Goal: Task Accomplishment & Management: Manage account settings

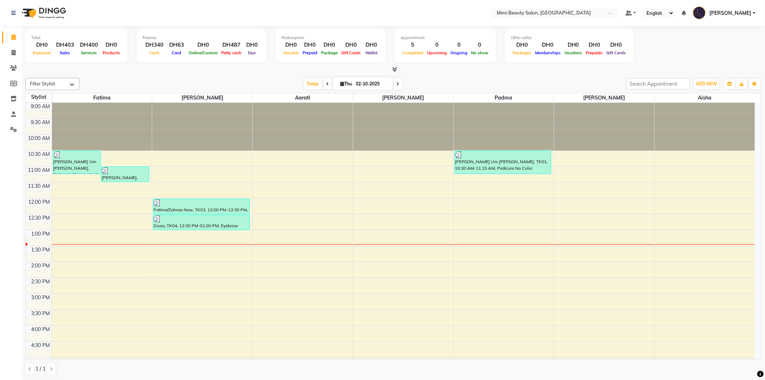
click at [180, 242] on div "9:00 AM 9:30 AM 10:00 AM 10:30 AM 11:00 AM 11:30 AM 12:00 PM 12:30 PM 1:00 PM 1…" at bounding box center [390, 341] width 729 height 477
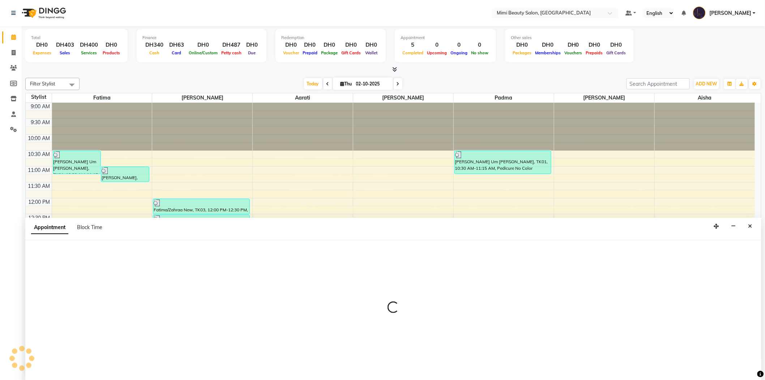
scroll to position [0, 0]
select select "52700"
select select "tentative"
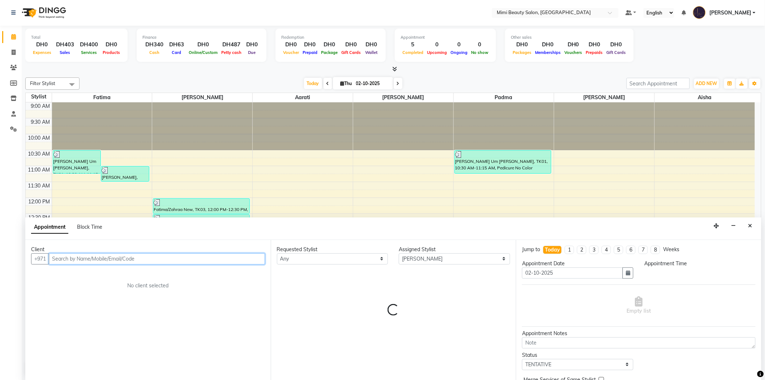
select select "795"
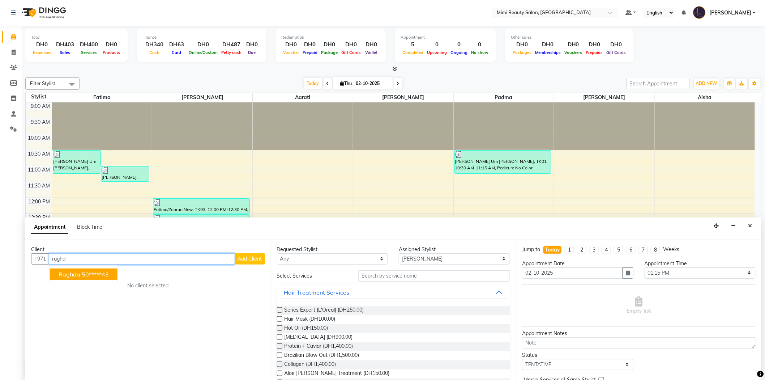
click at [78, 275] on span "Raghda" at bounding box center [70, 273] width 22 height 7
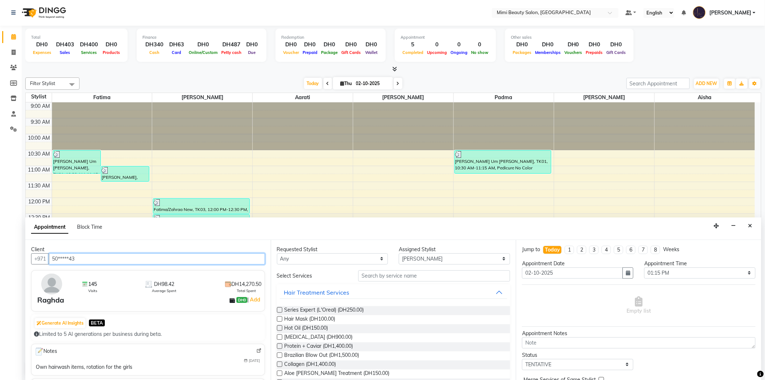
scroll to position [0, 0]
type input "50*****43"
click at [319, 258] on select "Any [PERSON_NAME] [PERSON_NAME] [PERSON_NAME] [PERSON_NAME] Padma" at bounding box center [332, 258] width 111 height 11
click at [303, 261] on select "Any [PERSON_NAME] [PERSON_NAME] [PERSON_NAME] [PERSON_NAME] Padma" at bounding box center [332, 258] width 111 height 11
select select "52700"
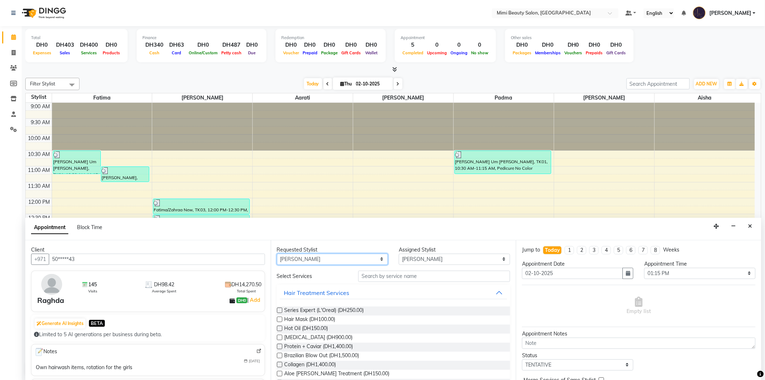
click at [277, 253] on select "Any [PERSON_NAME] [PERSON_NAME] [PERSON_NAME] [PERSON_NAME] Padma" at bounding box center [332, 258] width 111 height 11
click at [391, 276] on input "text" at bounding box center [434, 275] width 152 height 11
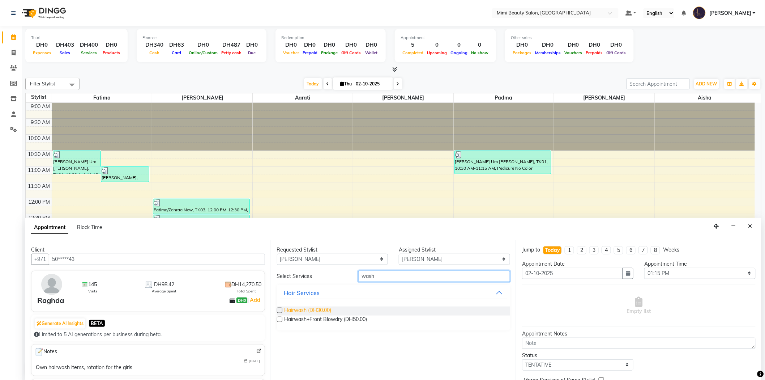
type input "wash"
click at [322, 309] on span "Hairwash (DH30.00)" at bounding box center [307, 310] width 47 height 9
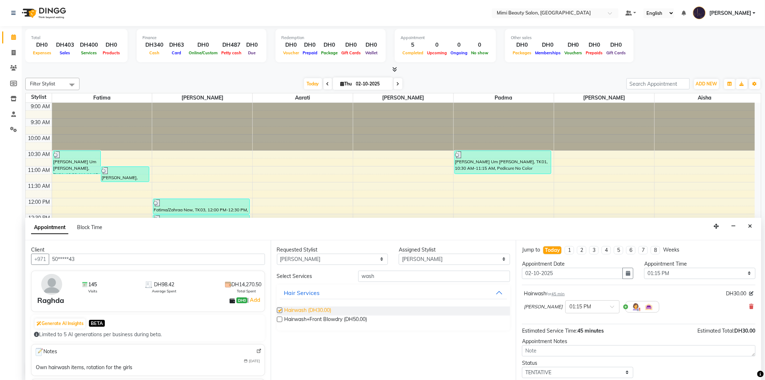
checkbox input "false"
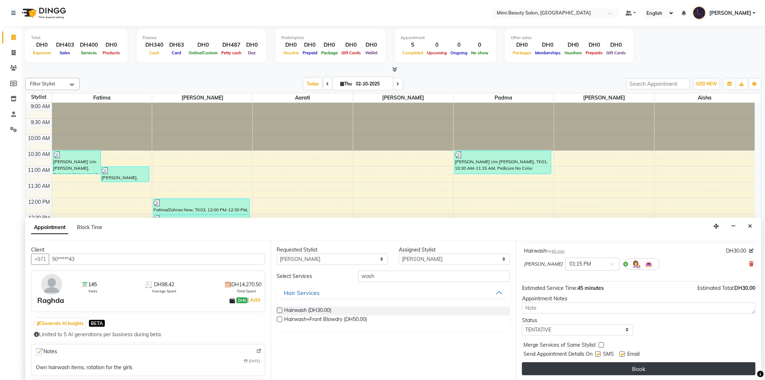
scroll to position [0, 0]
click at [625, 371] on button "Book" at bounding box center [639, 367] width 234 height 13
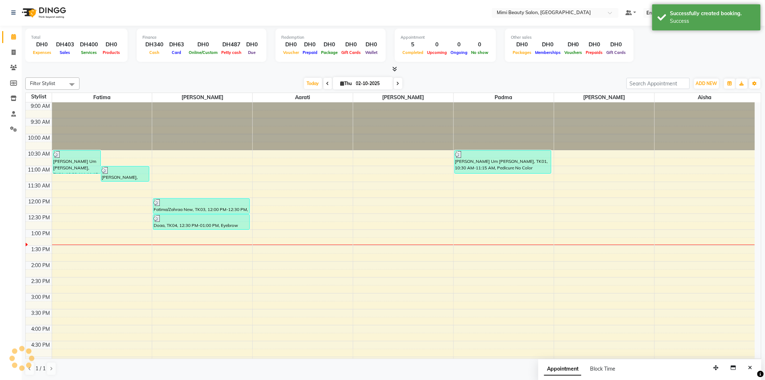
scroll to position [0, 0]
click at [105, 243] on div "9:00 AM 9:30 AM 10:00 AM 10:30 AM 11:00 AM 11:30 AM 12:00 PM 12:30 PM 1:00 PM 1…" at bounding box center [390, 341] width 729 height 477
select select "52699"
select select "tentative"
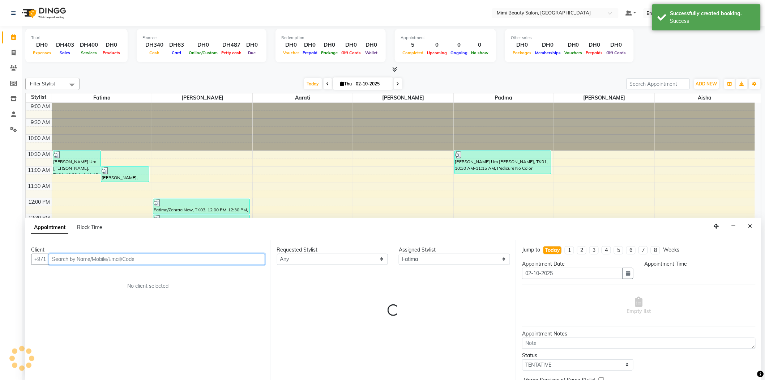
scroll to position [0, 0]
select select "795"
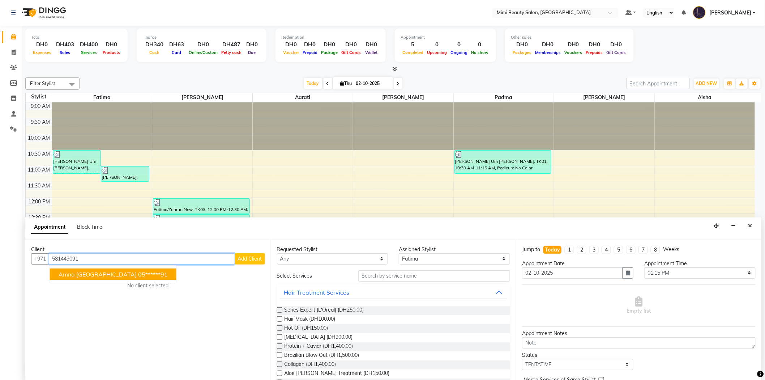
scroll to position [0, 0]
click at [81, 274] on span "Amna [GEOGRAPHIC_DATA]" at bounding box center [98, 274] width 78 height 7
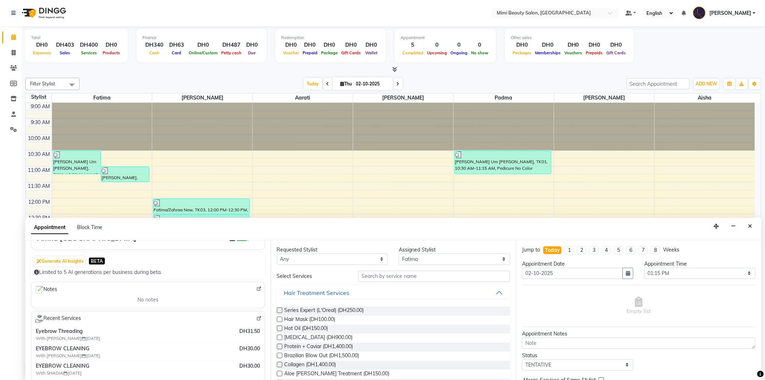
scroll to position [80, 0]
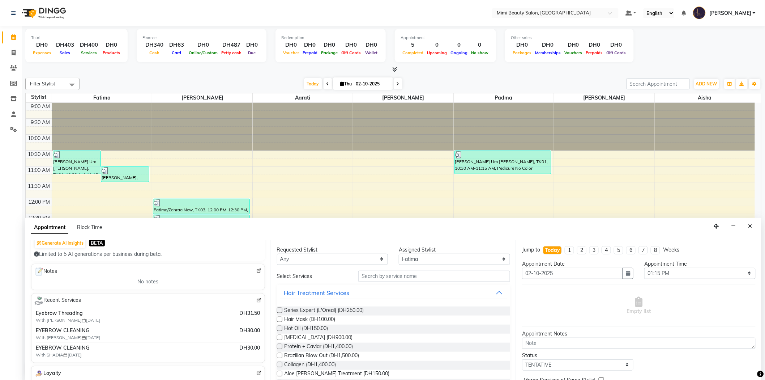
type input "05******91"
click at [349, 258] on select "Any [PERSON_NAME] [PERSON_NAME] [PERSON_NAME] [PERSON_NAME] Padma" at bounding box center [332, 258] width 111 height 11
select select "52699"
click at [277, 253] on select "Any [PERSON_NAME] [PERSON_NAME] [PERSON_NAME] [PERSON_NAME] Padma" at bounding box center [332, 258] width 111 height 11
click at [392, 273] on input "text" at bounding box center [434, 275] width 152 height 11
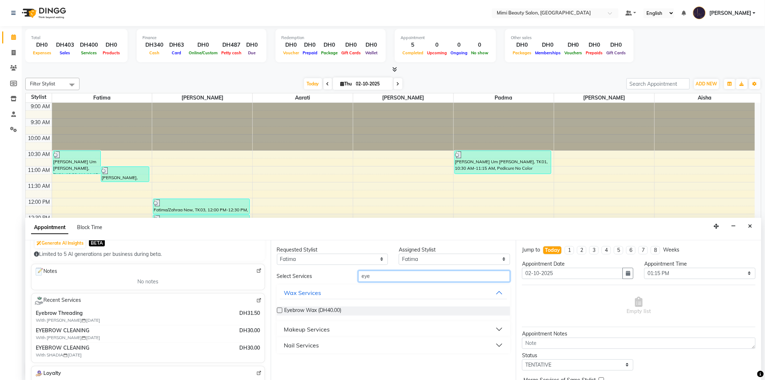
type input "eye"
click at [368, 327] on button "Makeup Services" at bounding box center [394, 328] width 228 height 13
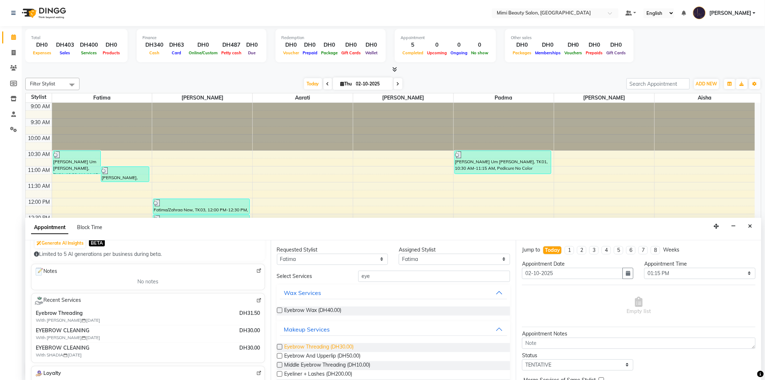
click at [345, 345] on span "Eyebrow Threading (DH30.00)" at bounding box center [318, 347] width 69 height 9
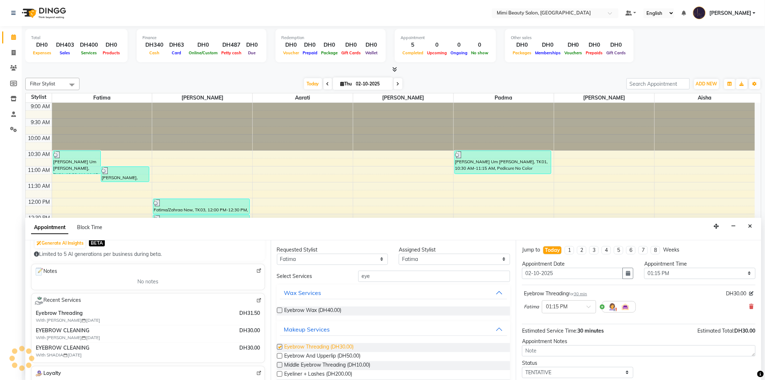
checkbox input "false"
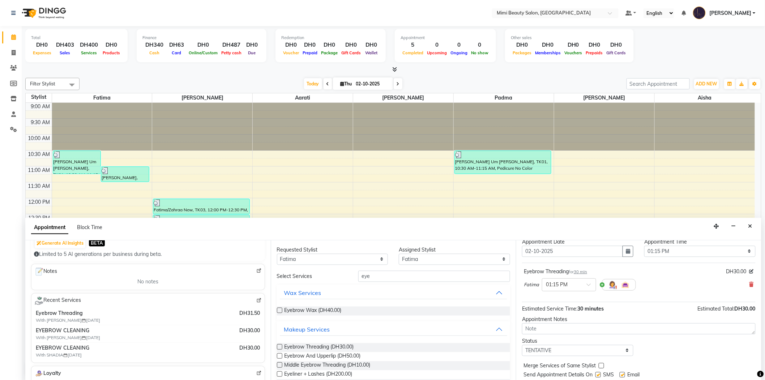
scroll to position [43, 0]
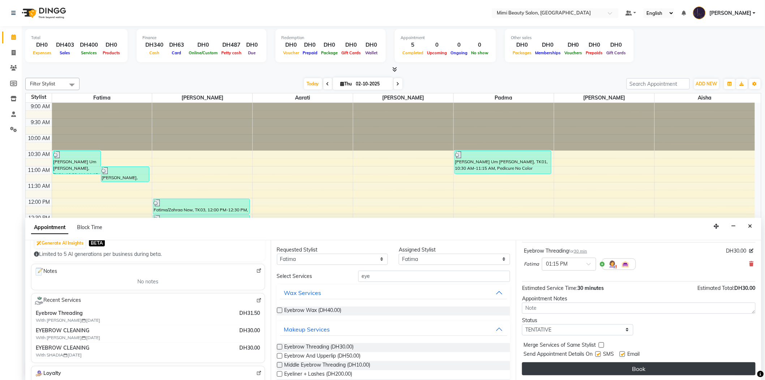
click at [599, 369] on button "Book" at bounding box center [639, 368] width 234 height 13
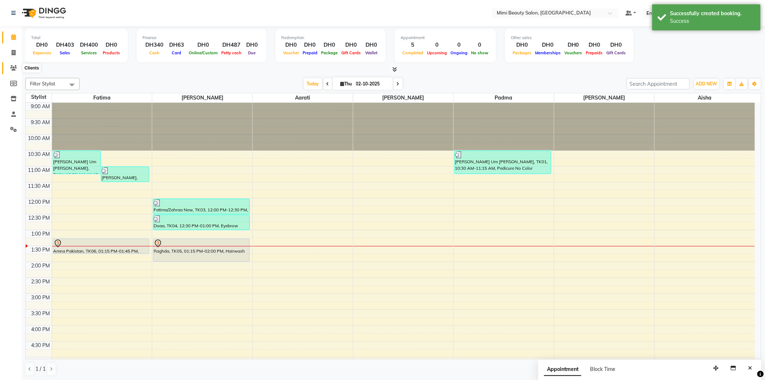
click at [11, 67] on icon at bounding box center [13, 67] width 7 height 5
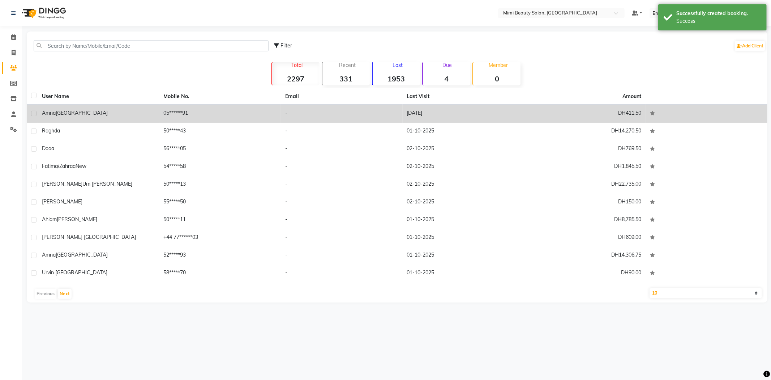
click at [78, 112] on div "Amna [GEOGRAPHIC_DATA]" at bounding box center [98, 113] width 113 height 8
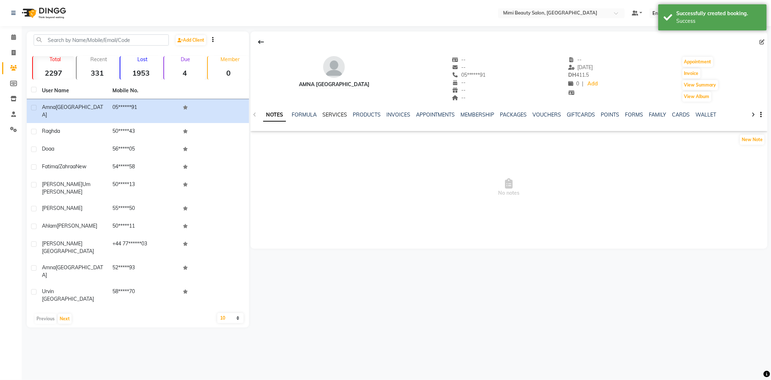
click at [333, 116] on link "SERVICES" at bounding box center [334, 114] width 25 height 7
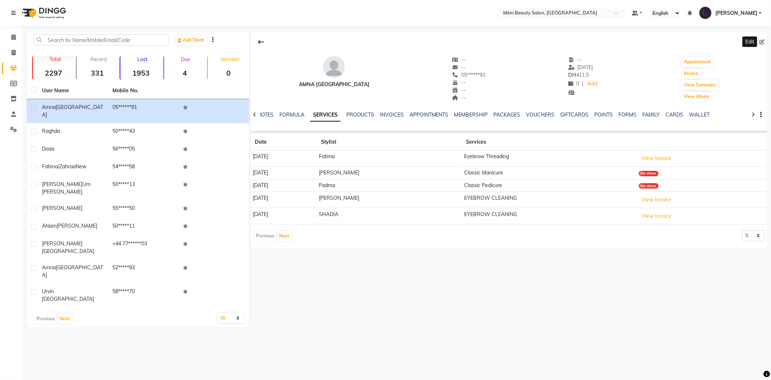
click at [760, 43] on icon at bounding box center [761, 41] width 5 height 5
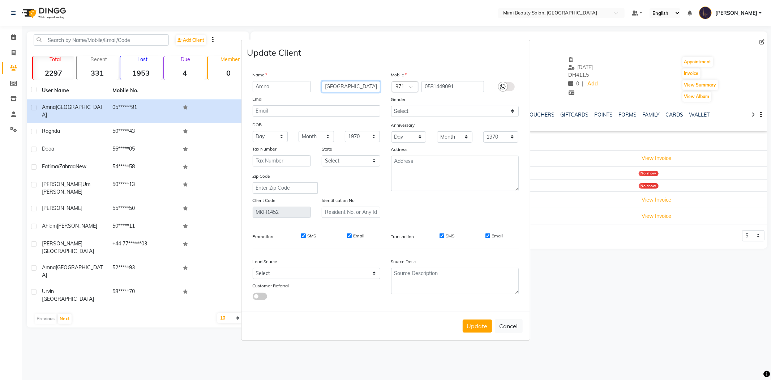
click at [365, 88] on input "[GEOGRAPHIC_DATA]" at bounding box center [351, 86] width 59 height 11
type input "Pakistan Tangkad"
click at [474, 331] on button "Update" at bounding box center [477, 325] width 29 height 13
click at [429, 85] on input "0581449091" at bounding box center [452, 86] width 63 height 11
type input "581449091"
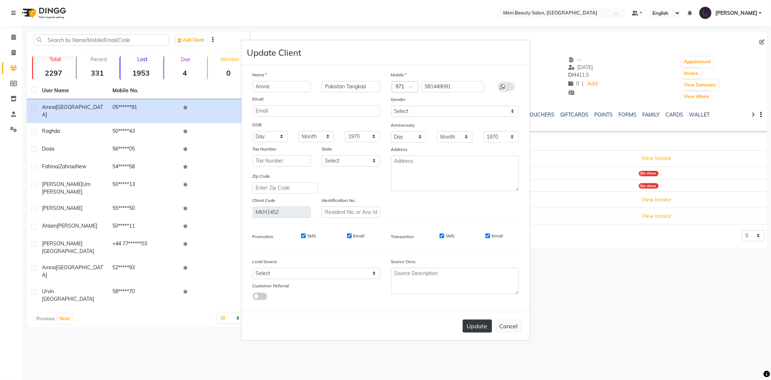
click at [482, 329] on button "Update" at bounding box center [477, 325] width 29 height 13
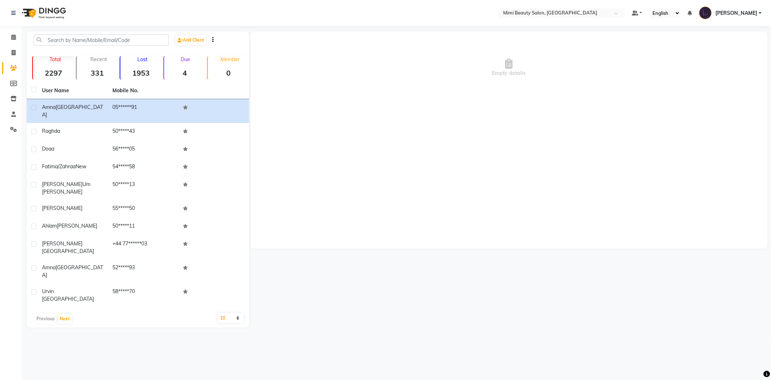
select select
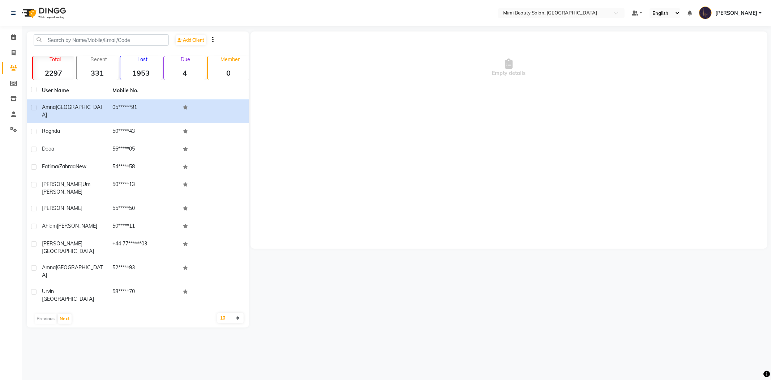
select select
checkbox input "false"
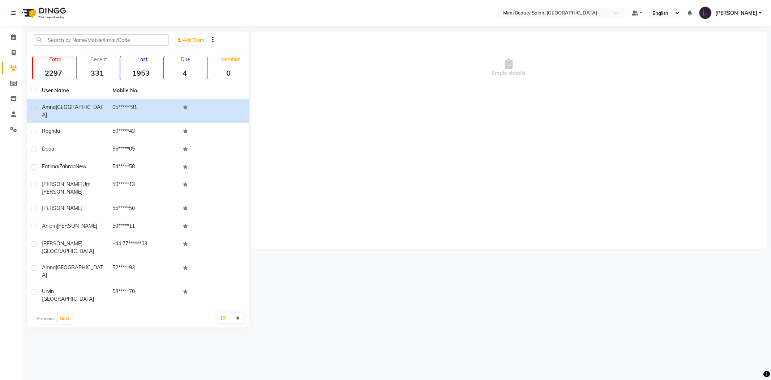
checkbox input "false"
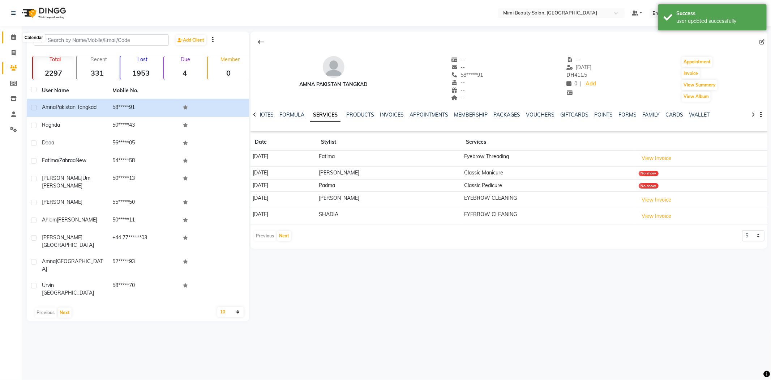
click at [13, 38] on icon at bounding box center [13, 36] width 5 height 5
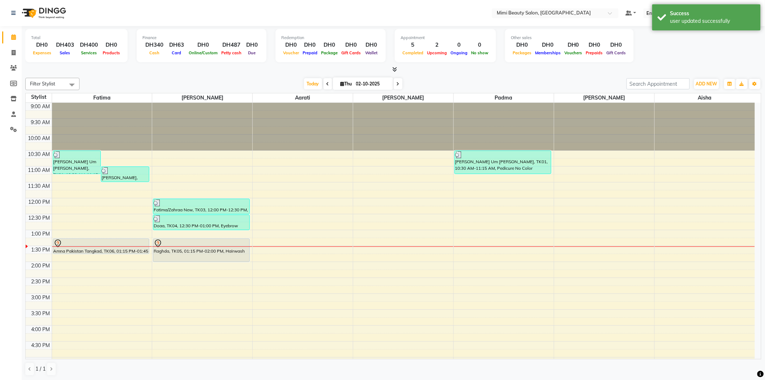
click at [119, 247] on div "Amna Pakistan Tangkad, TK06, 01:15 PM-01:45 PM, Eyebrow Threading" at bounding box center [101, 246] width 96 height 15
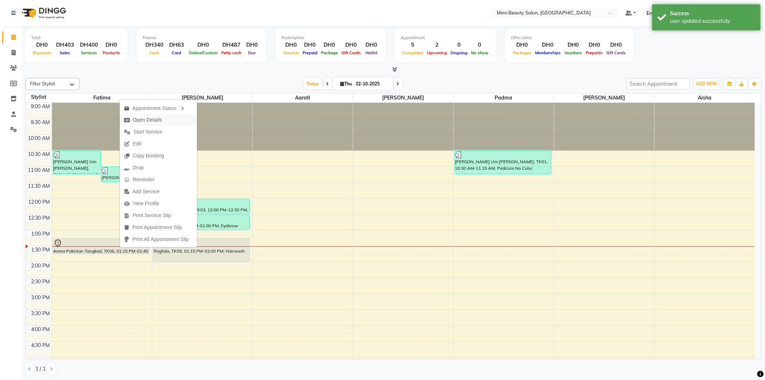
click at [141, 120] on span "Open Details" at bounding box center [147, 120] width 29 height 8
select select "7"
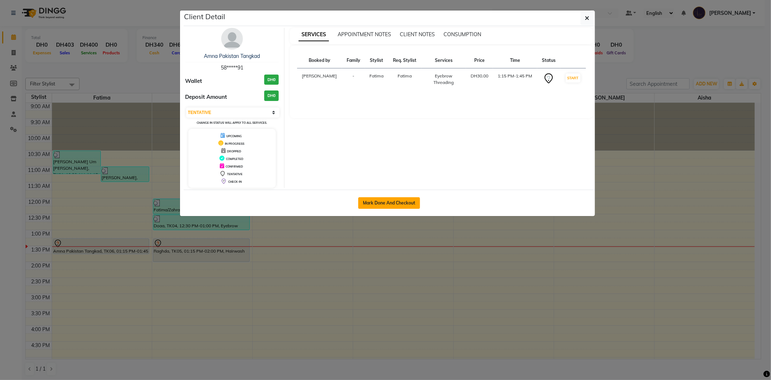
click at [390, 201] on button "Mark Done And Checkout" at bounding box center [389, 203] width 62 height 12
select select "service"
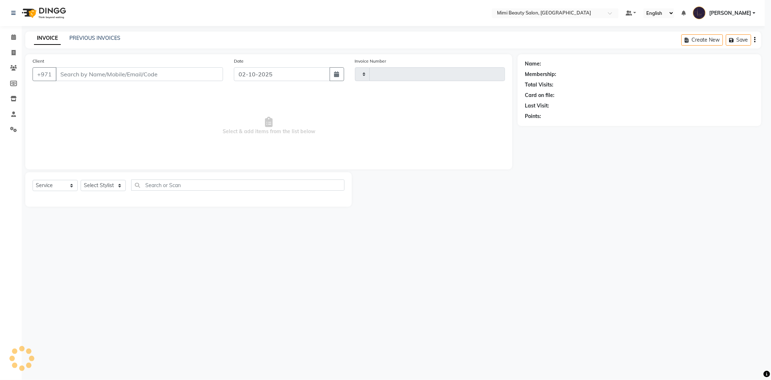
type input "1753"
select select "6756"
type input "58*****91"
select select "52699"
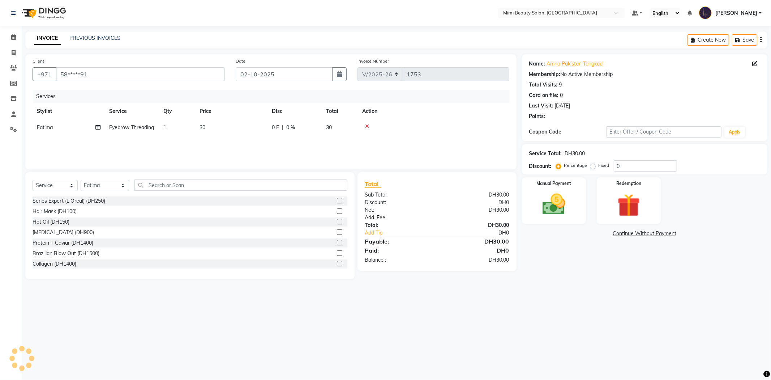
click at [381, 215] on link "Add. Fee" at bounding box center [436, 218] width 155 height 8
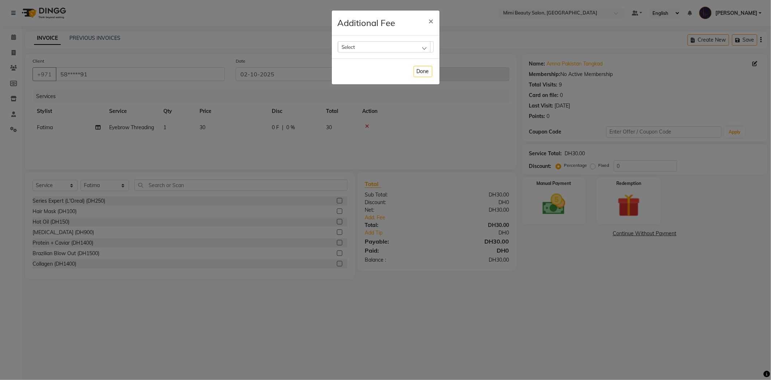
click at [370, 48] on div "Select" at bounding box center [384, 46] width 93 height 11
click at [362, 95] on label "Bank Fee" at bounding box center [355, 93] width 27 height 7
checkbox input "true"
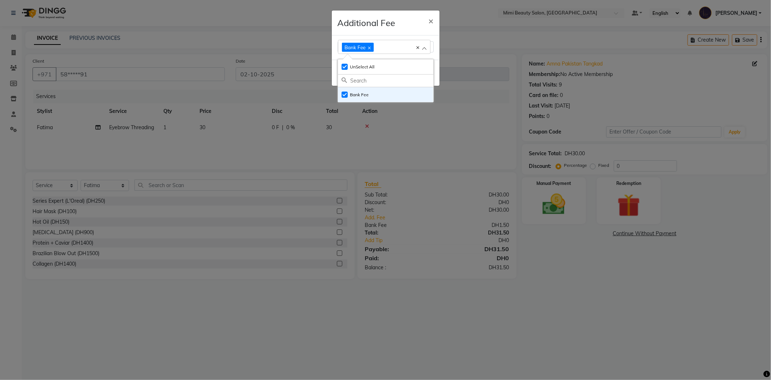
click at [391, 26] on h4 "Additional Fee" at bounding box center [367, 22] width 58 height 13
click at [419, 77] on button "Done" at bounding box center [423, 72] width 19 height 11
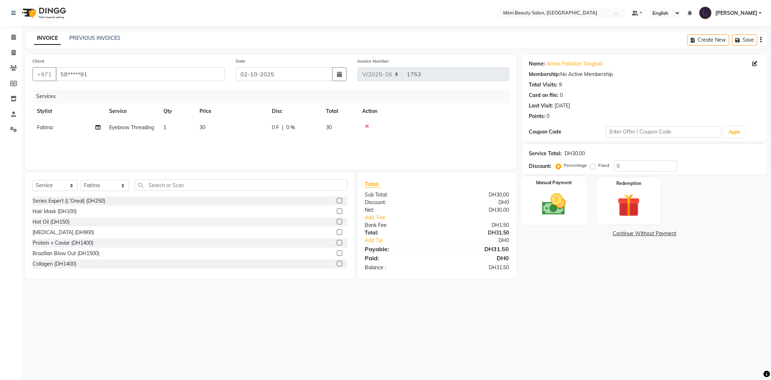
click at [543, 197] on img at bounding box center [554, 204] width 39 height 27
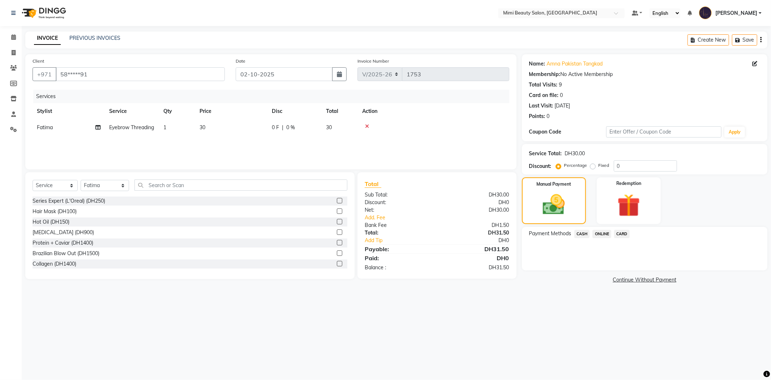
click at [623, 232] on span "CARD" at bounding box center [622, 234] width 16 height 8
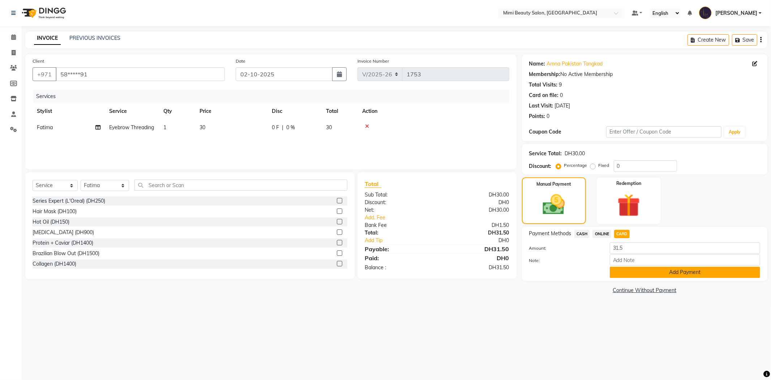
click at [641, 274] on button "Add Payment" at bounding box center [685, 271] width 150 height 11
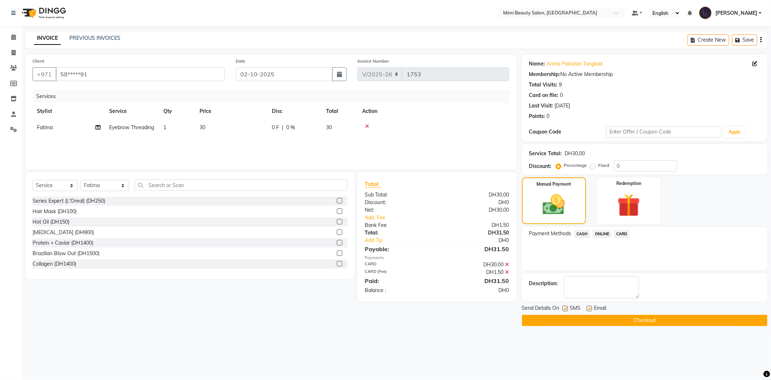
click at [646, 322] on button "Checkout" at bounding box center [644, 319] width 245 height 11
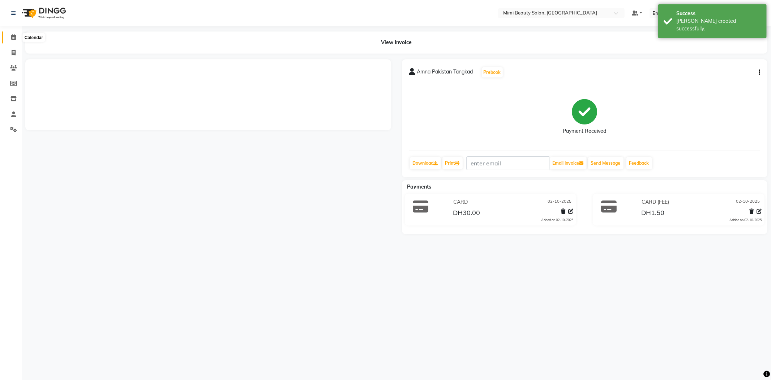
click at [13, 37] on icon at bounding box center [13, 36] width 5 height 5
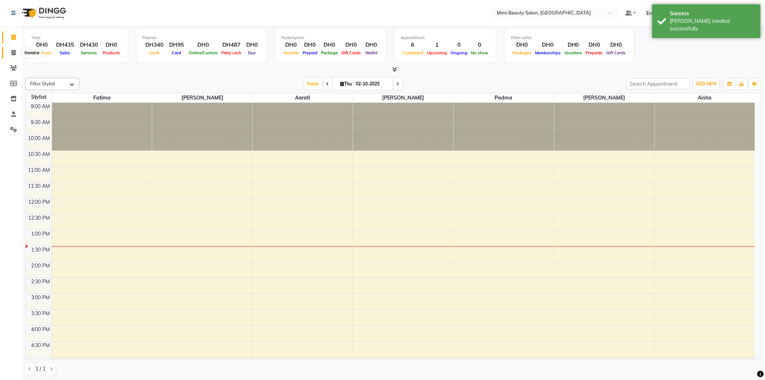
click at [13, 51] on icon at bounding box center [14, 52] width 4 height 5
select select "service"
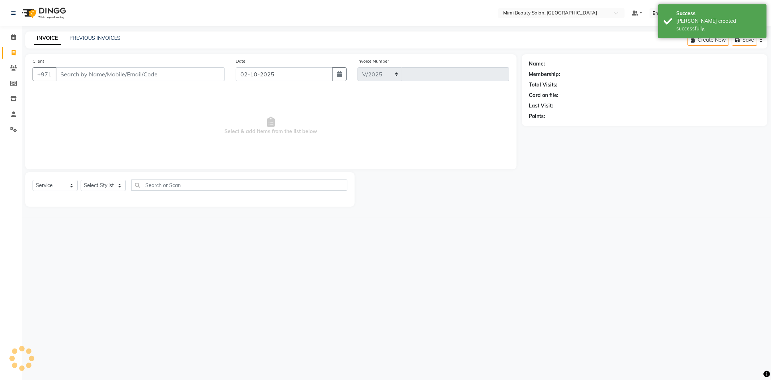
select select "6756"
type input "1754"
click at [107, 38] on link "PREVIOUS INVOICES" at bounding box center [94, 38] width 51 height 7
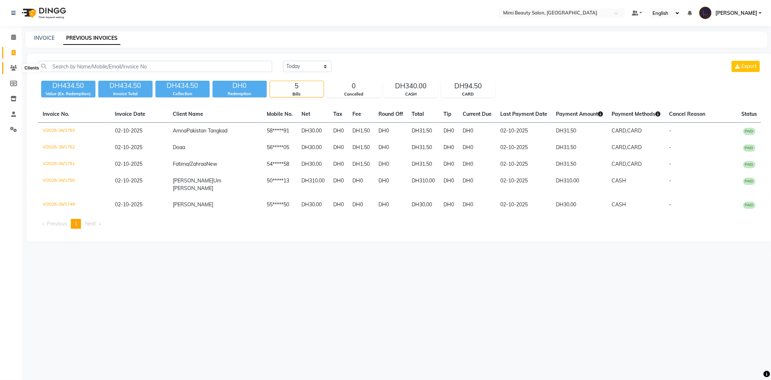
click at [15, 68] on icon at bounding box center [13, 67] width 7 height 5
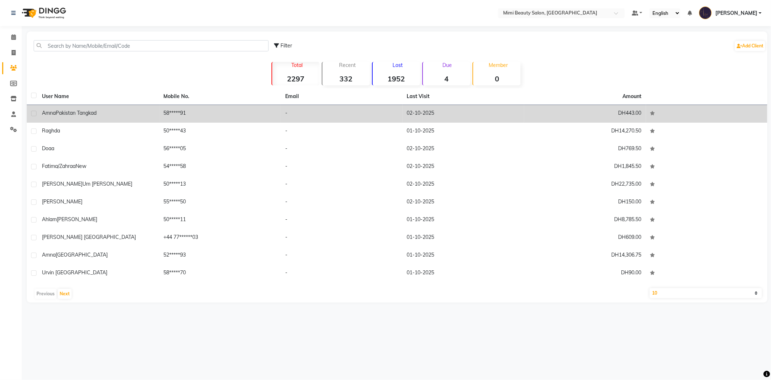
click at [86, 111] on span "Pakistan Tangkad" at bounding box center [76, 113] width 41 height 7
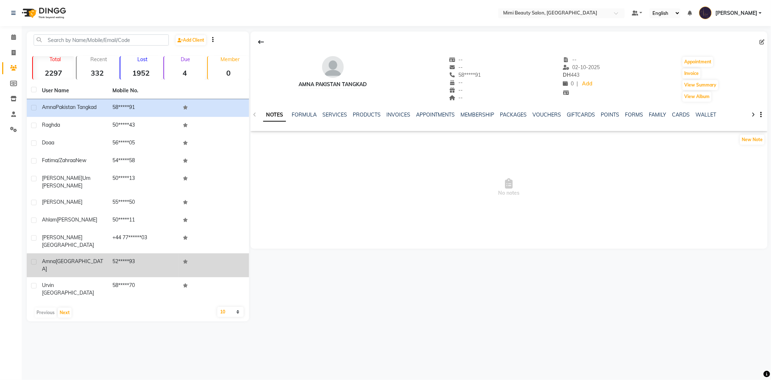
click at [69, 258] on span "[GEOGRAPHIC_DATA]" at bounding box center [72, 265] width 61 height 14
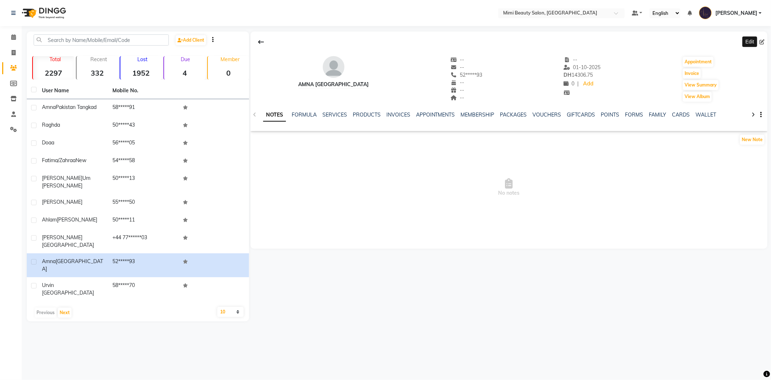
click at [760, 42] on icon at bounding box center [761, 41] width 5 height 5
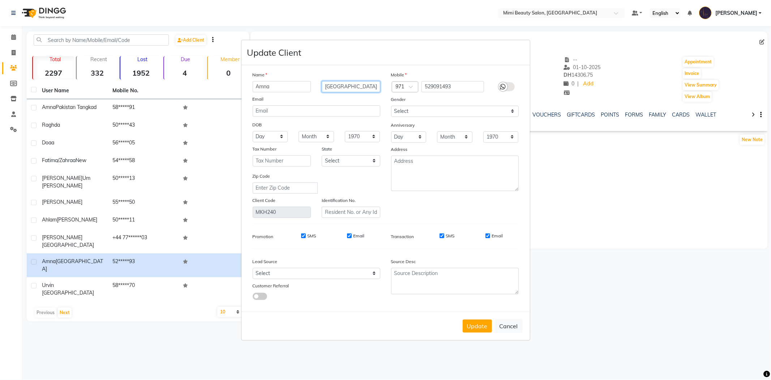
drag, startPoint x: 355, startPoint y: 87, endPoint x: 316, endPoint y: 87, distance: 38.3
click at [316, 87] on div "[GEOGRAPHIC_DATA]" at bounding box center [350, 86] width 69 height 11
type input "Hydra"
click at [469, 324] on button "Update" at bounding box center [477, 325] width 29 height 13
select select
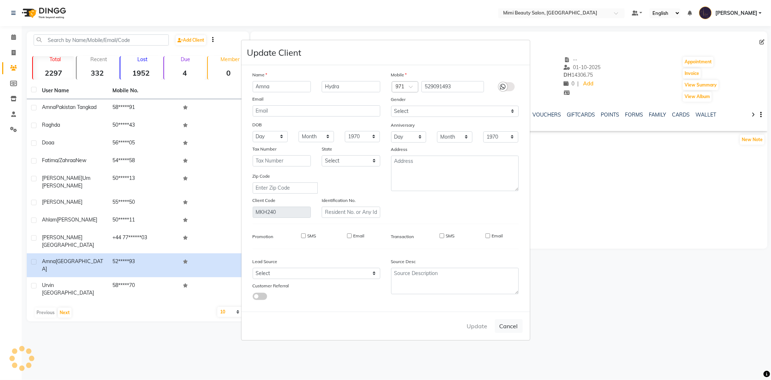
select select
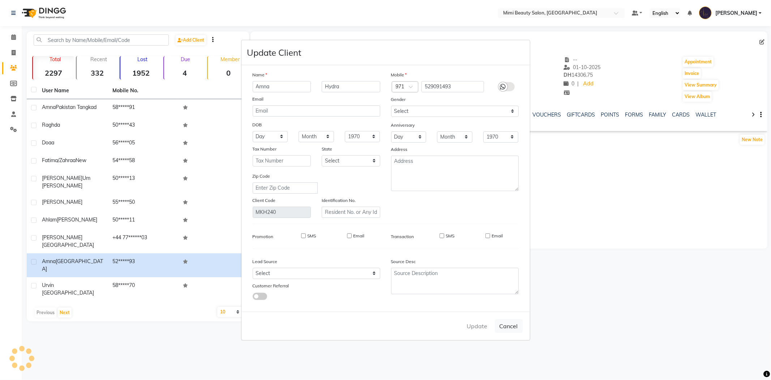
select select
checkbox input "false"
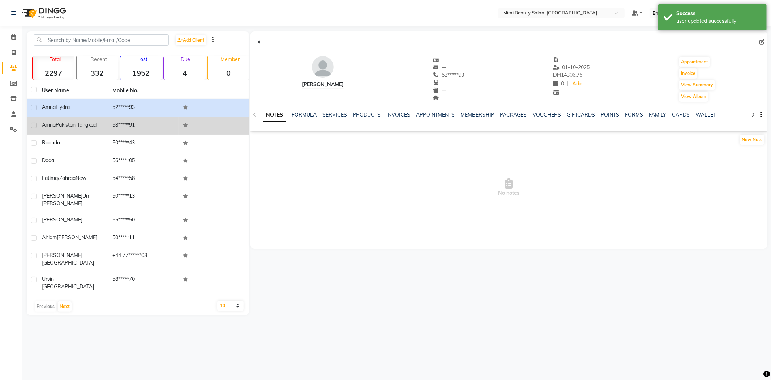
click at [71, 124] on span "Pakistan Tangkad" at bounding box center [76, 124] width 41 height 7
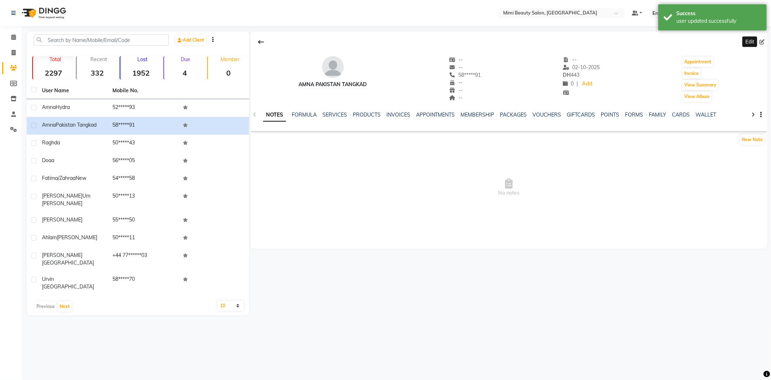
click at [760, 42] on icon at bounding box center [761, 41] width 5 height 5
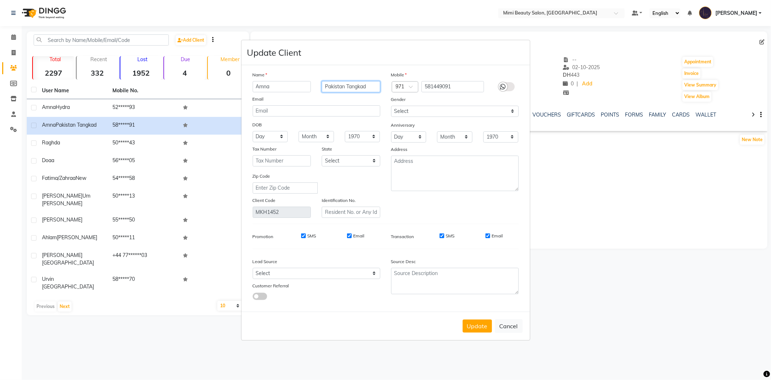
click at [364, 88] on input "Pakistan Tangkad" at bounding box center [351, 86] width 59 height 11
drag, startPoint x: 369, startPoint y: 87, endPoint x: 345, endPoint y: 88, distance: 23.5
click at [345, 88] on input "Pakistan Tangkad" at bounding box center [351, 86] width 59 height 11
type input "[GEOGRAPHIC_DATA]"
click at [472, 325] on button "Update" at bounding box center [477, 325] width 29 height 13
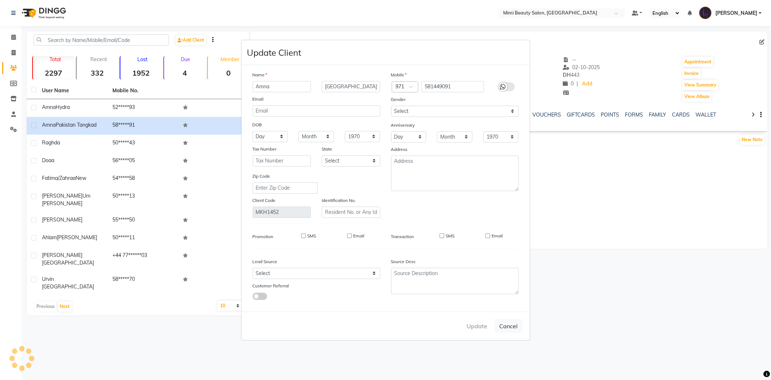
select select
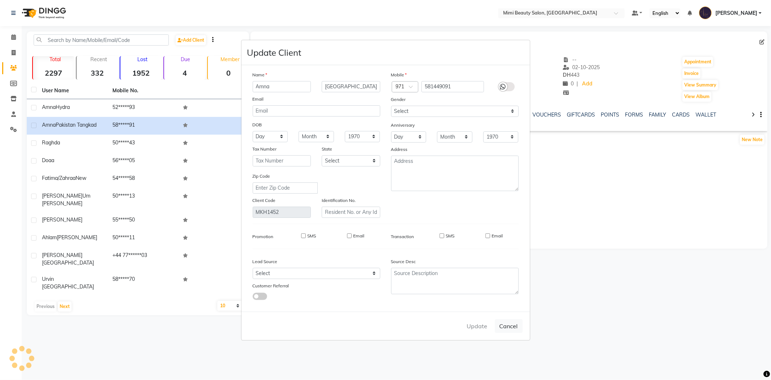
select select
checkbox input "false"
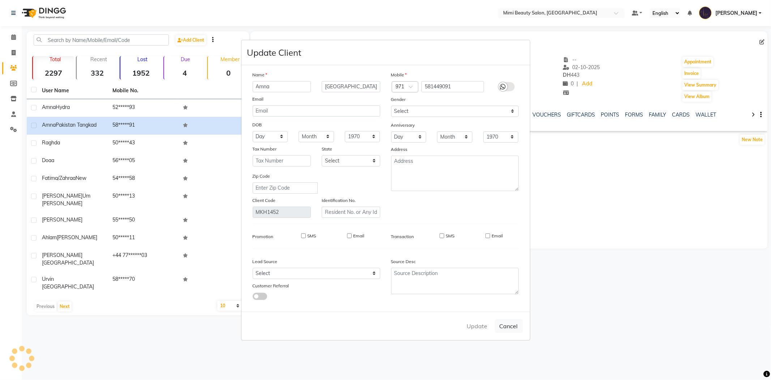
checkbox input "false"
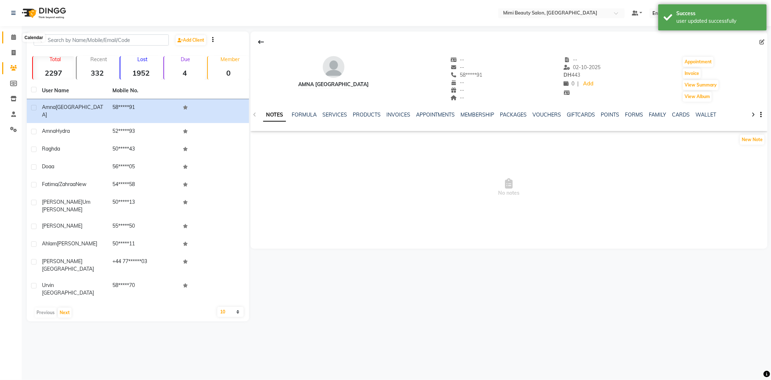
click at [13, 37] on icon at bounding box center [13, 36] width 5 height 5
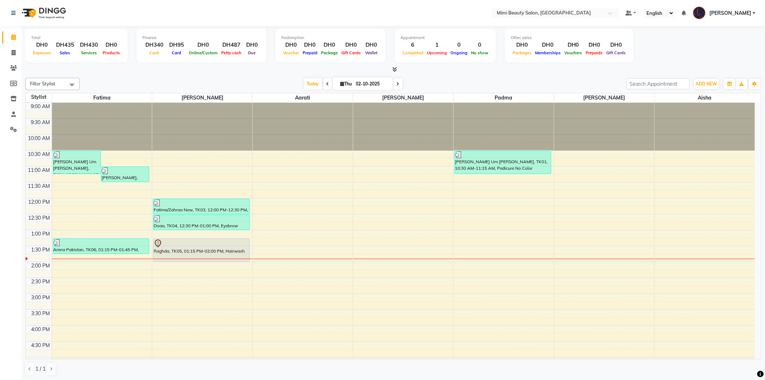
click at [226, 246] on div at bounding box center [201, 243] width 95 height 9
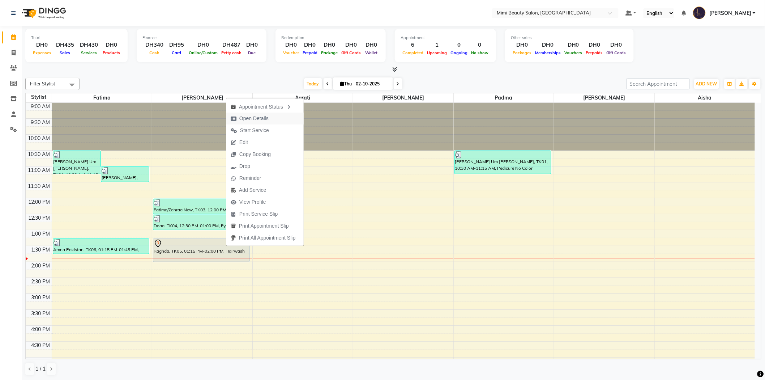
click at [264, 118] on span "Open Details" at bounding box center [253, 119] width 29 height 8
select select "7"
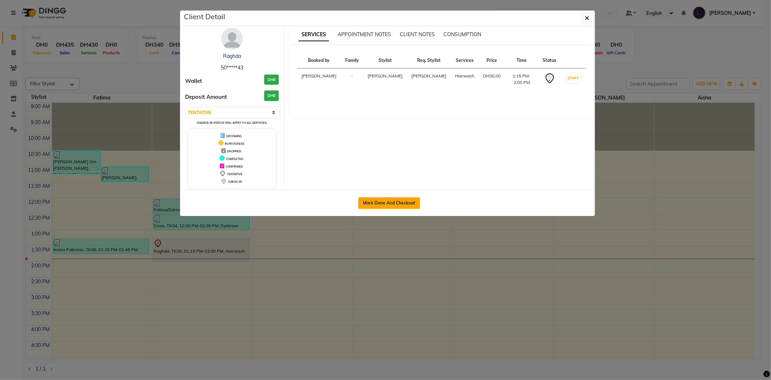
click at [401, 206] on button "Mark Done And Checkout" at bounding box center [389, 203] width 62 height 12
select select "service"
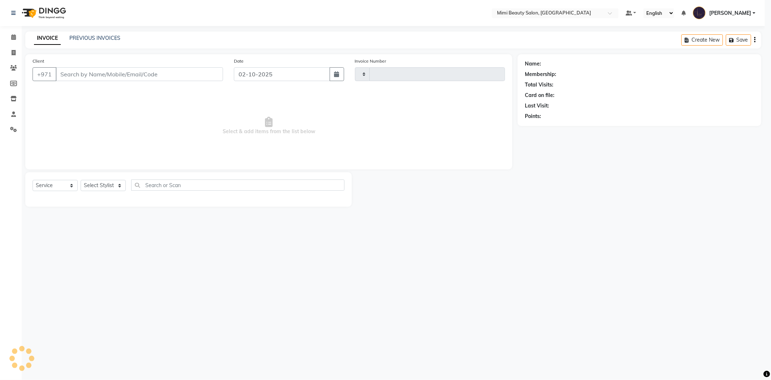
type input "1754"
select select "6756"
type input "50*****43"
select select "52700"
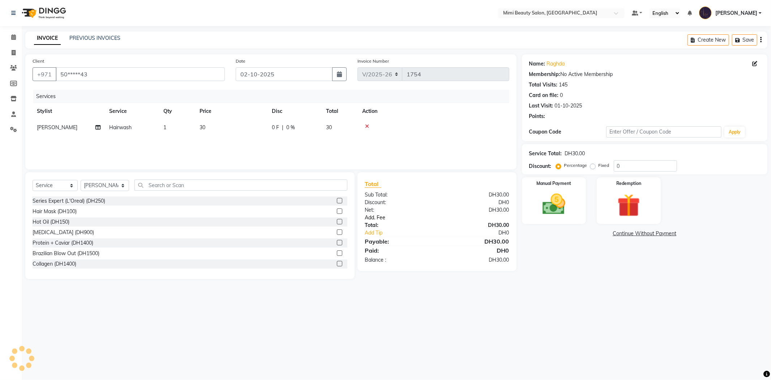
click at [369, 215] on link "Add. Fee" at bounding box center [436, 218] width 155 height 8
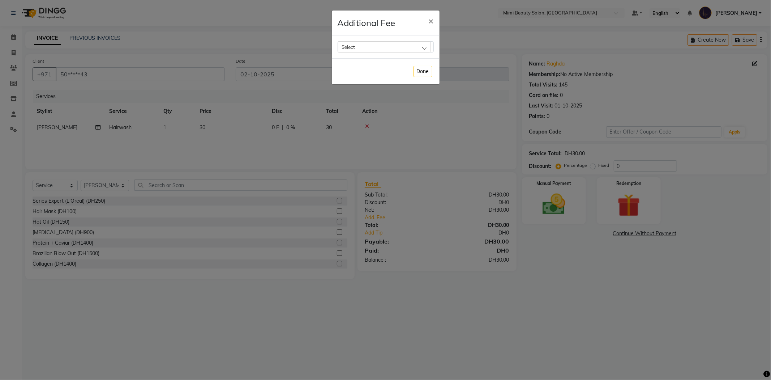
click at [388, 46] on div "Select" at bounding box center [384, 46] width 93 height 11
click at [379, 94] on li "Bank Fee" at bounding box center [385, 93] width 95 height 15
checkbox input "true"
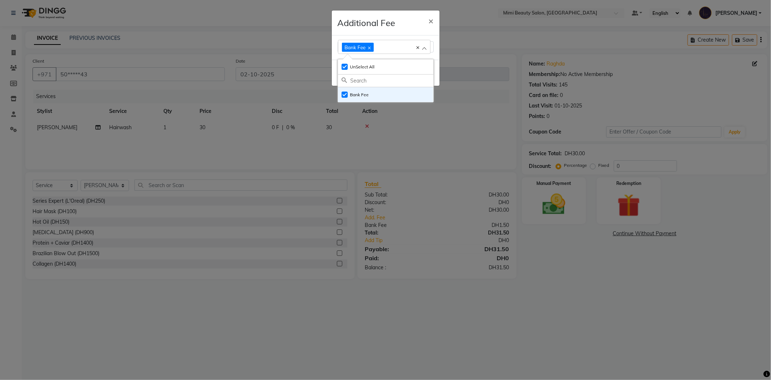
click at [412, 21] on div "Additional Fee ×" at bounding box center [386, 22] width 108 height 25
click at [425, 73] on button "Done" at bounding box center [423, 72] width 19 height 11
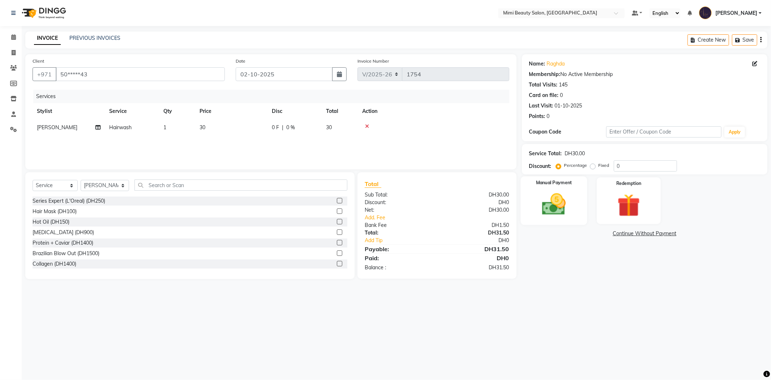
click at [559, 209] on img at bounding box center [554, 204] width 39 height 27
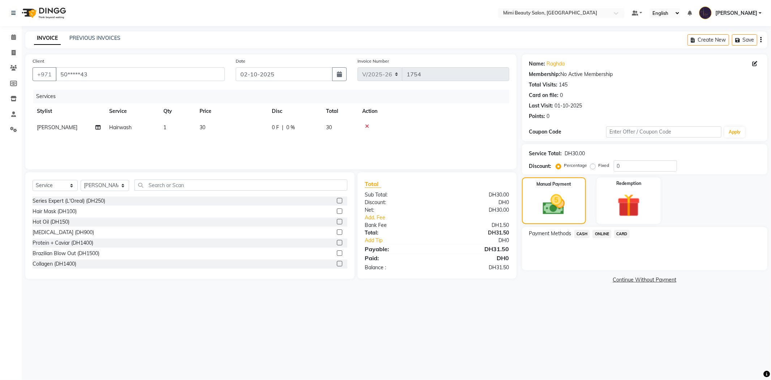
click at [622, 233] on span "CARD" at bounding box center [622, 234] width 16 height 8
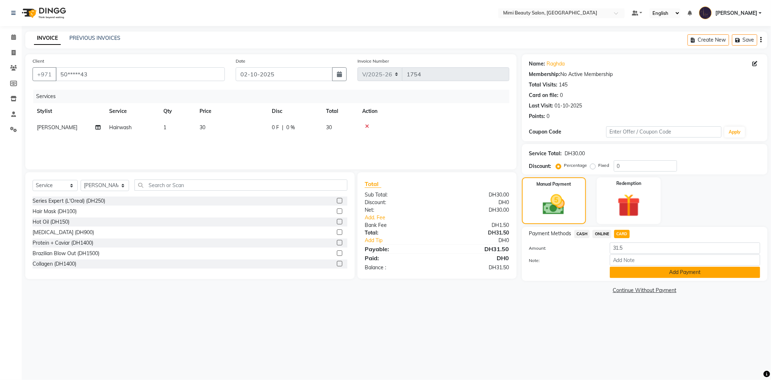
click at [624, 274] on button "Add Payment" at bounding box center [685, 271] width 150 height 11
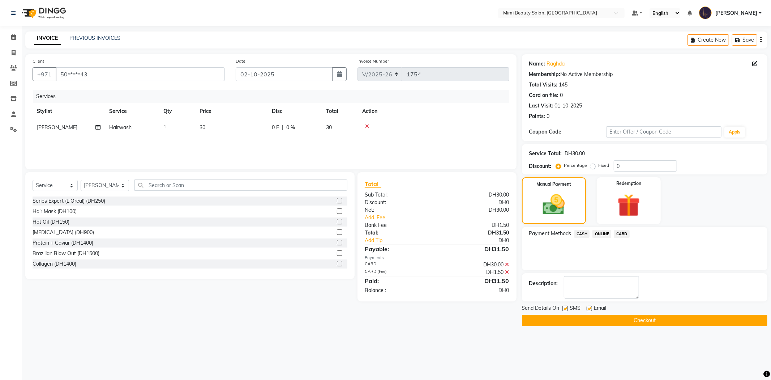
click at [627, 319] on button "Checkout" at bounding box center [644, 319] width 245 height 11
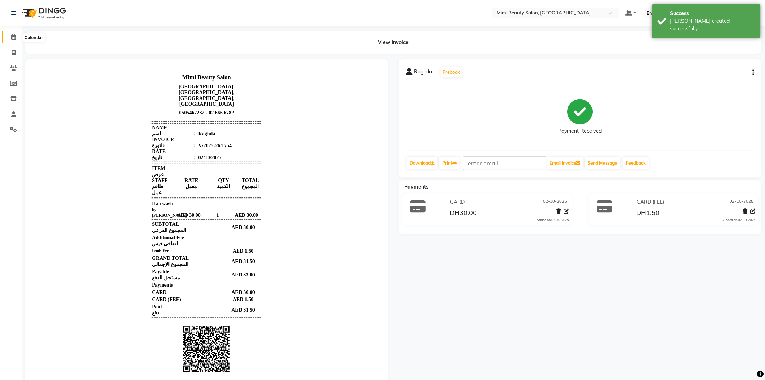
click at [16, 38] on span at bounding box center [13, 37] width 13 height 8
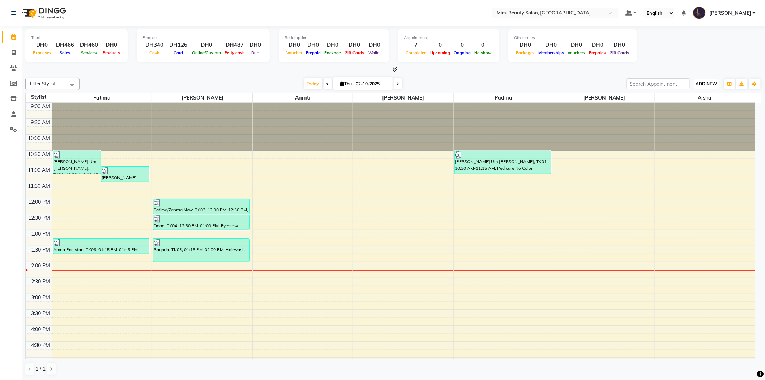
click at [699, 84] on span "ADD NEW" at bounding box center [706, 83] width 21 height 5
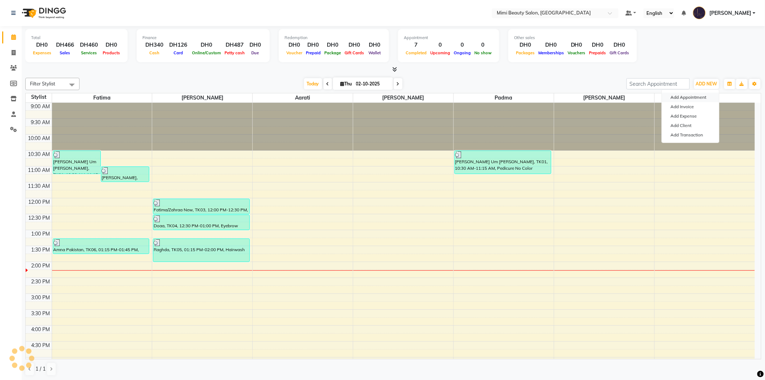
click at [685, 99] on button "Add Appointment" at bounding box center [690, 97] width 57 height 9
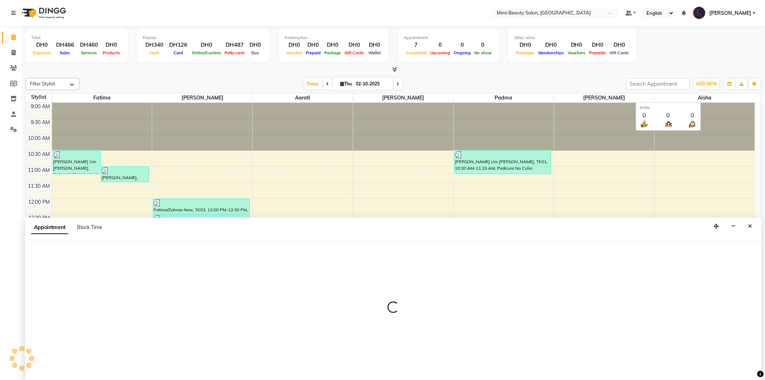
scroll to position [0, 0]
select select "600"
select select "tentative"
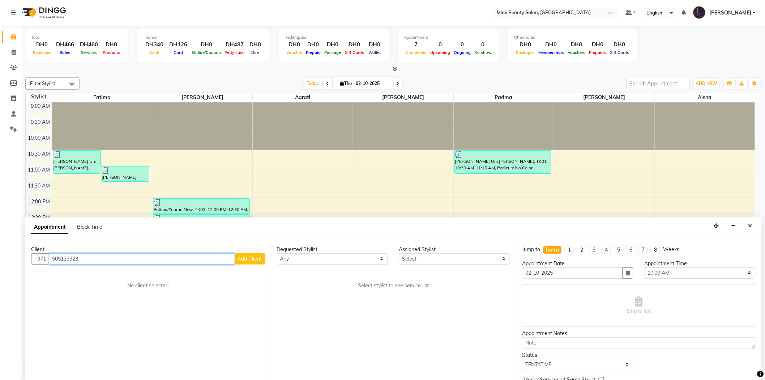
type input "505139923"
click at [247, 260] on span "Add Client" at bounding box center [250, 258] width 24 height 7
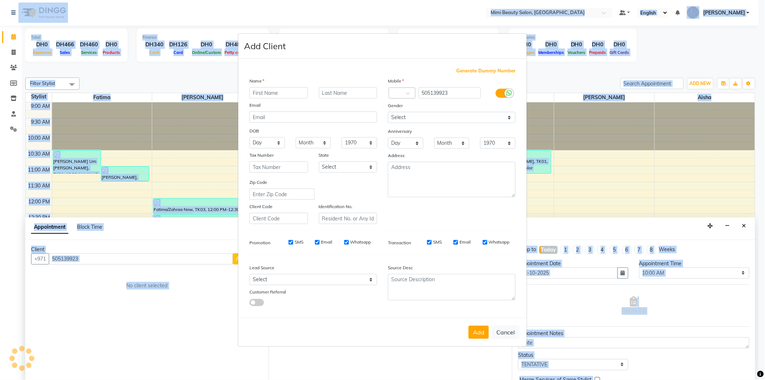
click at [247, 274] on div "Select Walk-in Referral Internet Friend Word of Mouth Advertisement Facebook Ju…" at bounding box center [313, 279] width 138 height 11
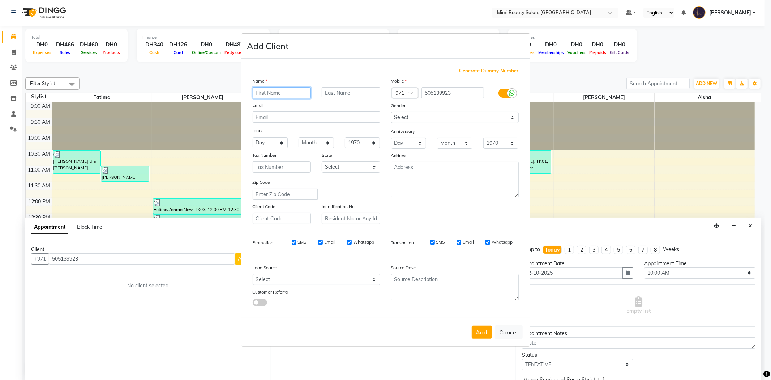
click at [277, 90] on input "text" at bounding box center [282, 92] width 59 height 11
type input "[PERSON_NAME]"
drag, startPoint x: 459, startPoint y: 93, endPoint x: 402, endPoint y: 91, distance: 57.5
click at [402, 91] on div "Country Code × 971 505139923" at bounding box center [455, 93] width 138 height 12
click at [508, 330] on button "Cancel" at bounding box center [509, 332] width 28 height 14
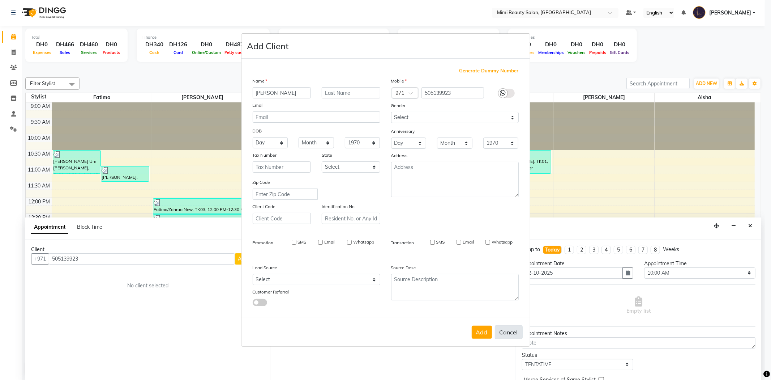
select select
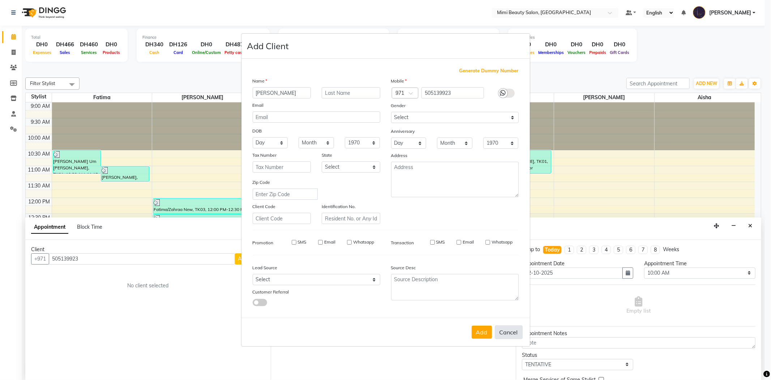
select select
checkbox input "false"
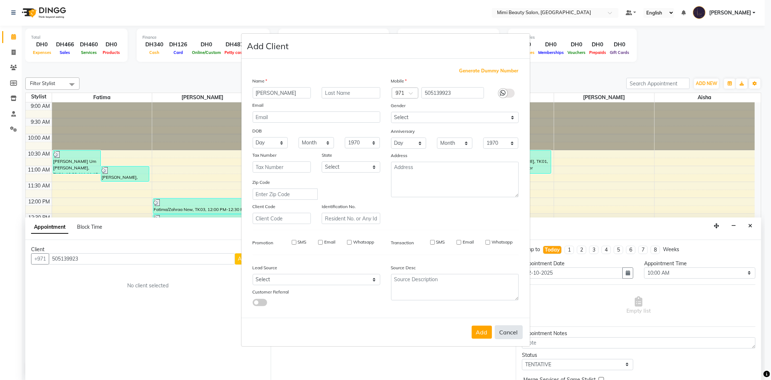
checkbox input "false"
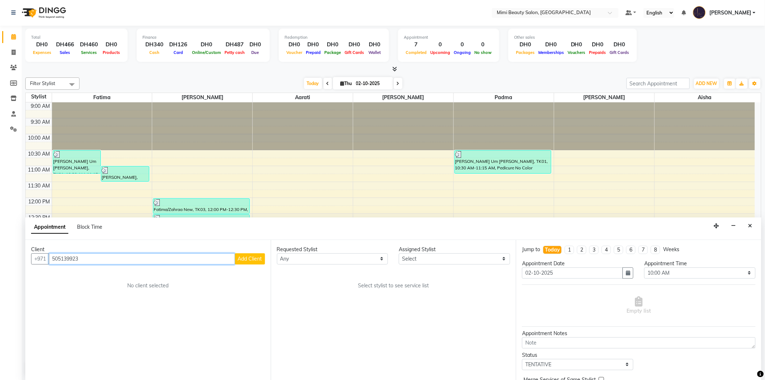
click at [56, 258] on input "505139923" at bounding box center [142, 258] width 186 height 11
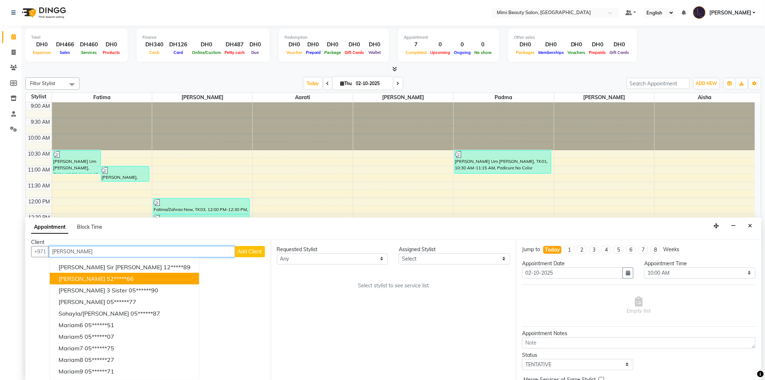
scroll to position [0, 0]
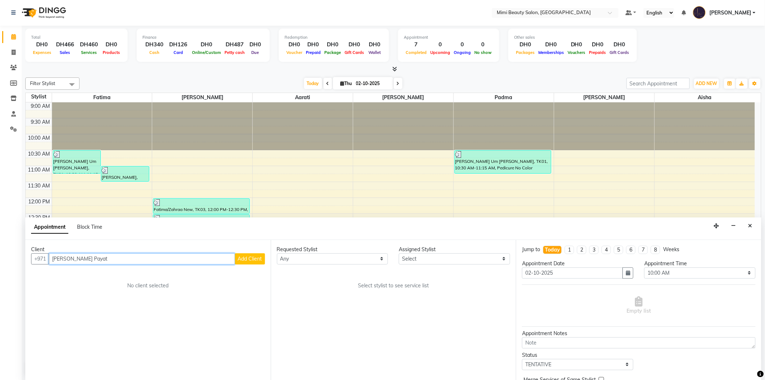
drag, startPoint x: 88, startPoint y: 255, endPoint x: 72, endPoint y: 258, distance: 15.8
click at [72, 258] on input "[PERSON_NAME] Payat" at bounding box center [142, 258] width 186 height 11
type input "[PERSON_NAME]"
click at [253, 261] on button "Add Client" at bounding box center [250, 258] width 30 height 11
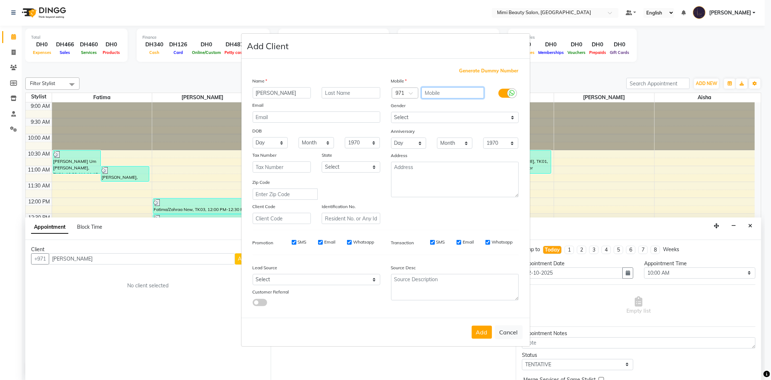
click at [438, 93] on input "text" at bounding box center [452, 92] width 63 height 11
paste input "505139923"
type input "505139923"
click at [485, 333] on button "Add" at bounding box center [482, 331] width 20 height 13
type input "50*****23"
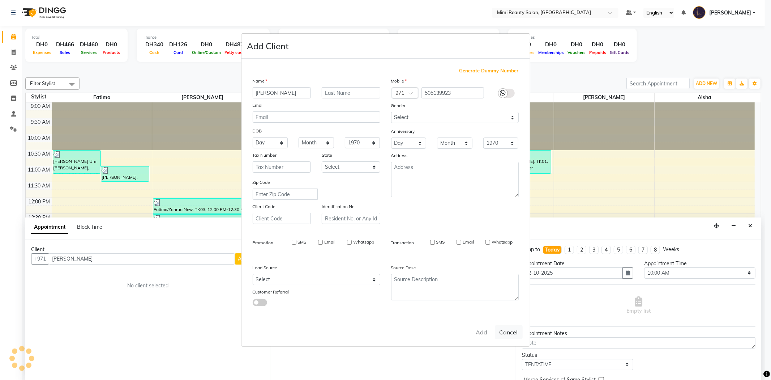
select select
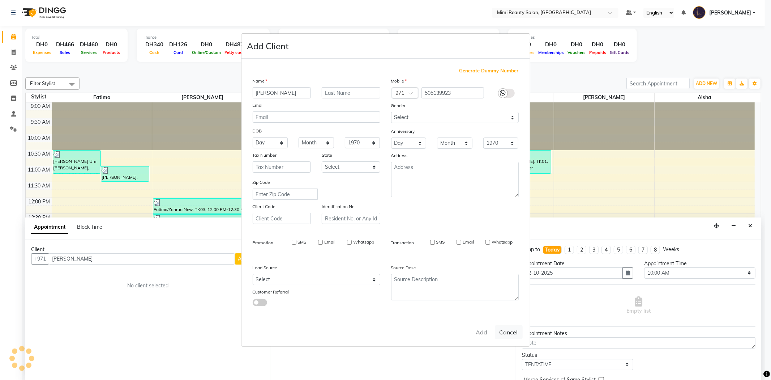
select select
checkbox input "false"
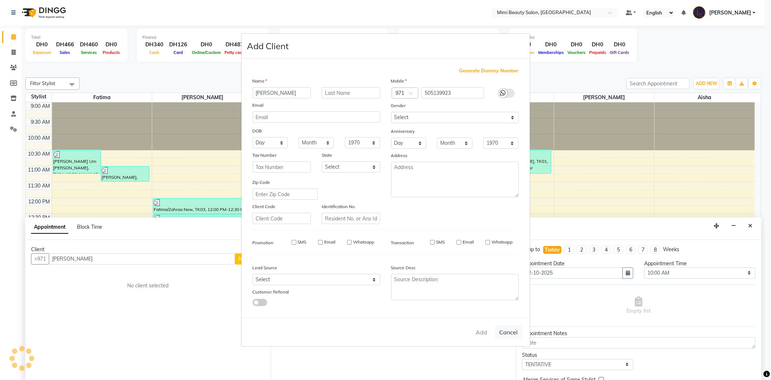
checkbox input "false"
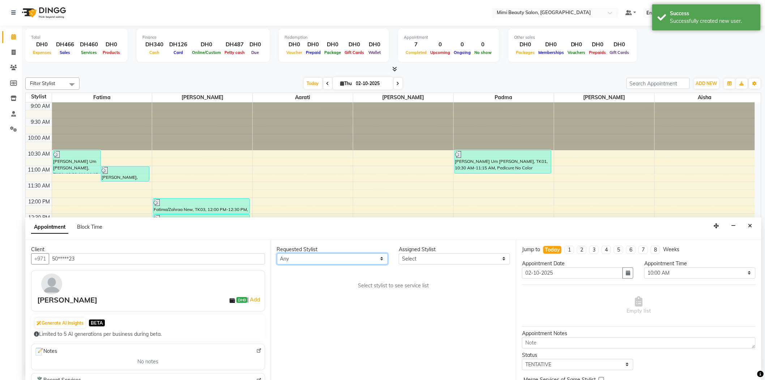
click at [338, 261] on select "Any [PERSON_NAME] [PERSON_NAME] [PERSON_NAME] [PERSON_NAME] Padma" at bounding box center [332, 258] width 111 height 11
select select "52700"
click at [277, 253] on select "Any [PERSON_NAME] [PERSON_NAME] [PERSON_NAME] [PERSON_NAME] Padma" at bounding box center [332, 258] width 111 height 11
select select "52700"
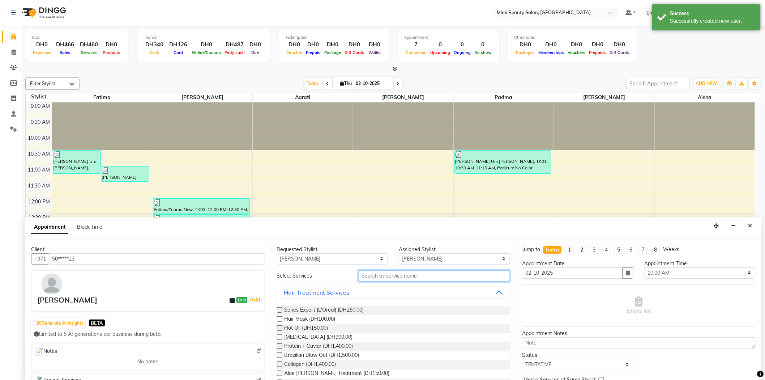
click at [373, 277] on input "text" at bounding box center [434, 275] width 152 height 11
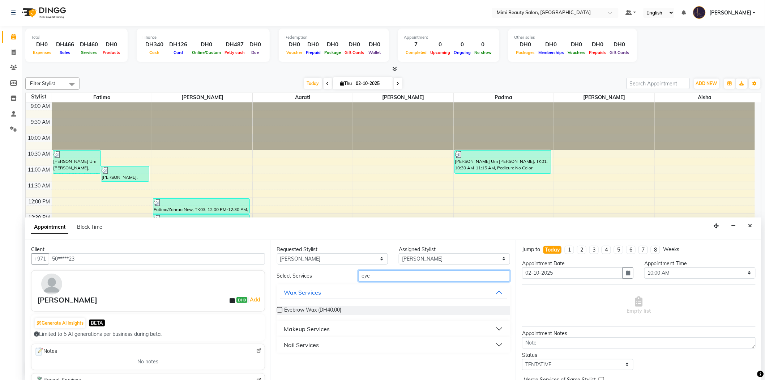
type input "eye"
click at [343, 330] on button "Makeup Services" at bounding box center [394, 328] width 228 height 13
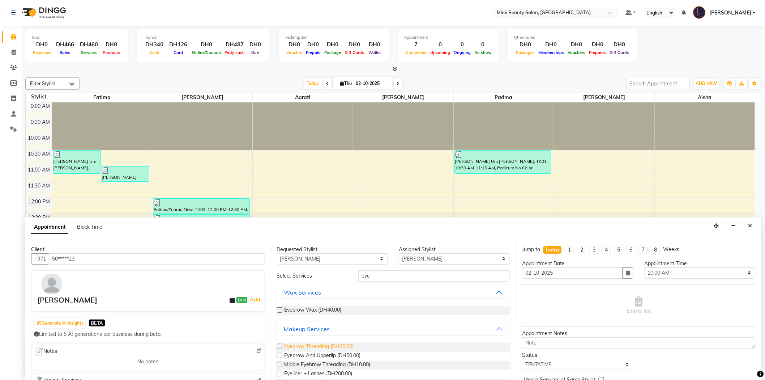
click at [343, 344] on span "Eyebrow Threading (DH30.00)" at bounding box center [318, 346] width 69 height 9
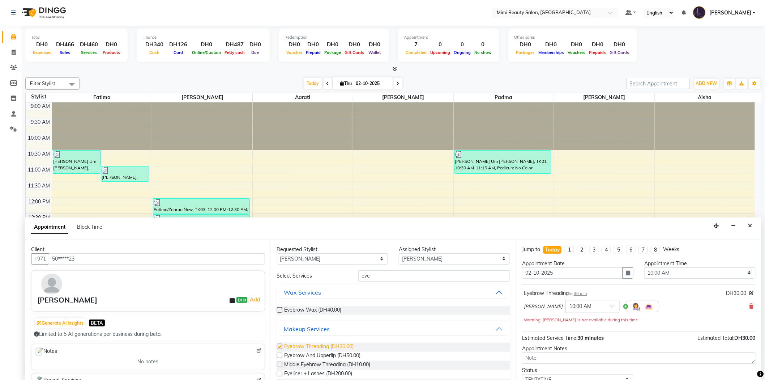
checkbox input "false"
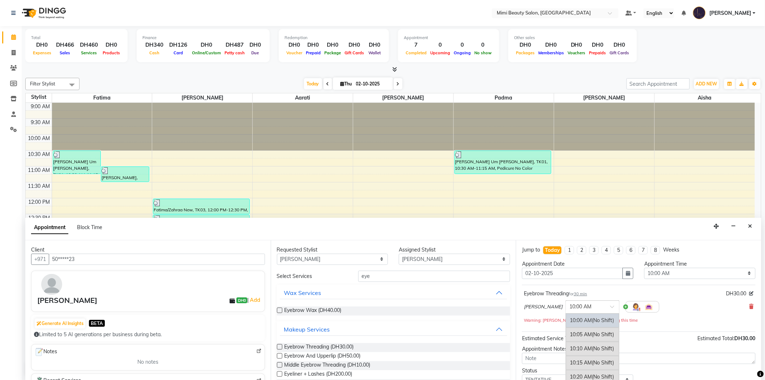
click at [579, 305] on div at bounding box center [593, 306] width 54 height 8
click at [566, 342] on div "02:00 PM" at bounding box center [593, 338] width 54 height 13
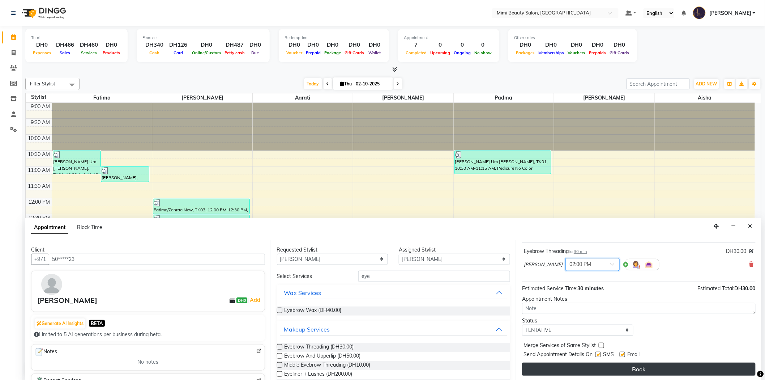
scroll to position [43, 0]
click at [653, 370] on button "Book" at bounding box center [639, 368] width 234 height 13
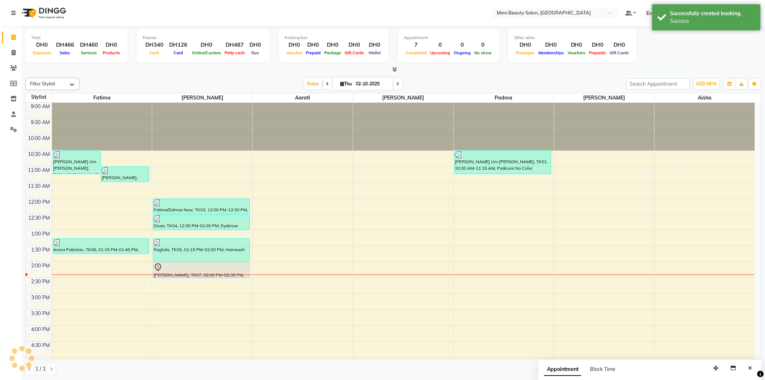
click at [226, 267] on div at bounding box center [201, 267] width 95 height 9
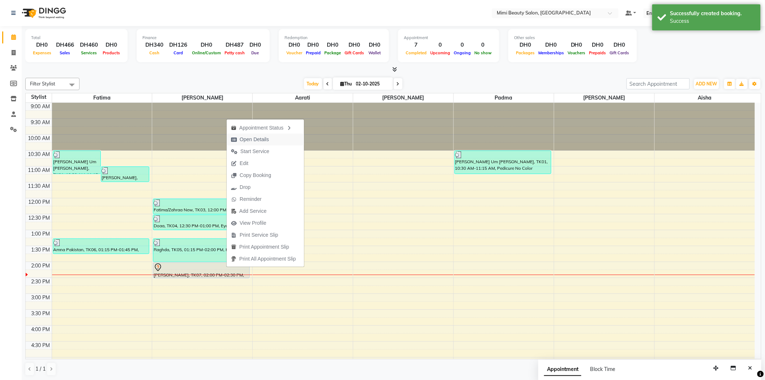
click at [268, 137] on span "Open Details" at bounding box center [254, 140] width 29 height 8
select select "7"
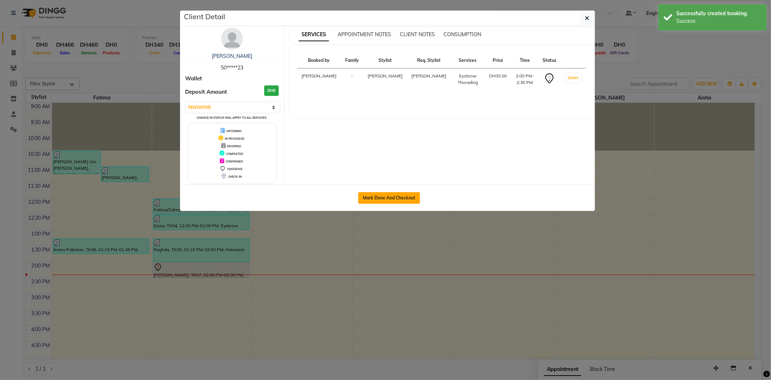
click at [385, 198] on button "Mark Done And Checkout" at bounding box center [389, 198] width 62 height 12
select select "service"
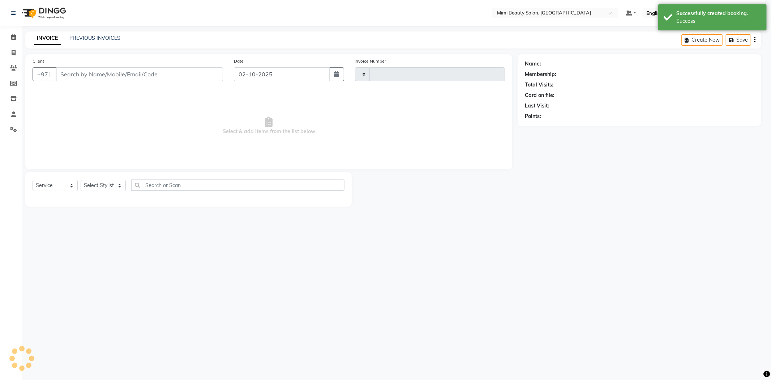
type input "1755"
select select "6756"
type input "50*****23"
select select "52700"
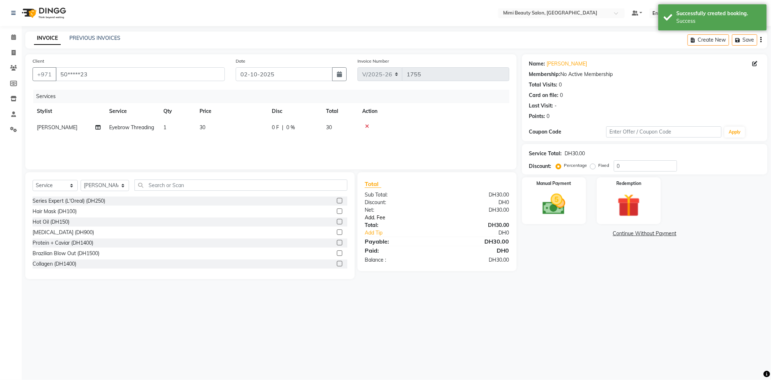
click at [378, 217] on link "Add. Fee" at bounding box center [436, 218] width 155 height 8
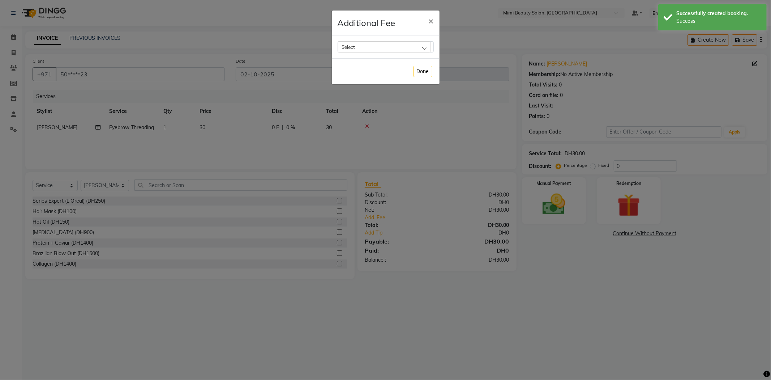
click at [377, 43] on div "Select" at bounding box center [384, 46] width 93 height 11
click at [350, 93] on label "Bank Fee" at bounding box center [355, 93] width 27 height 7
checkbox input "true"
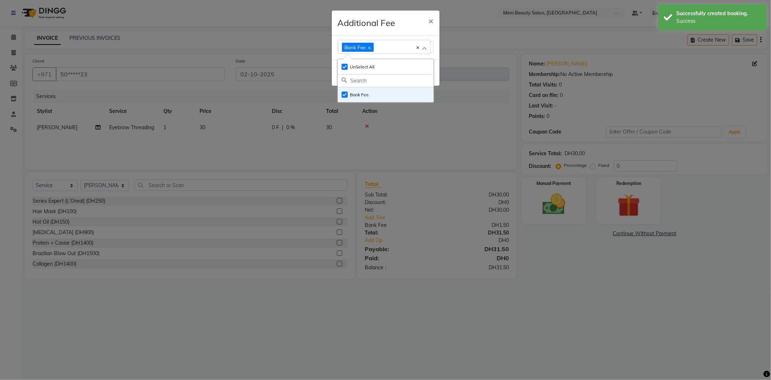
click at [395, 21] on h4 "Additional Fee" at bounding box center [367, 22] width 58 height 13
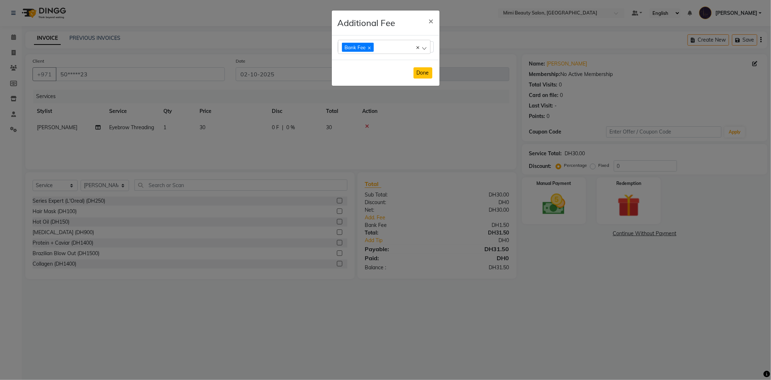
click at [422, 76] on button "Done" at bounding box center [423, 72] width 19 height 11
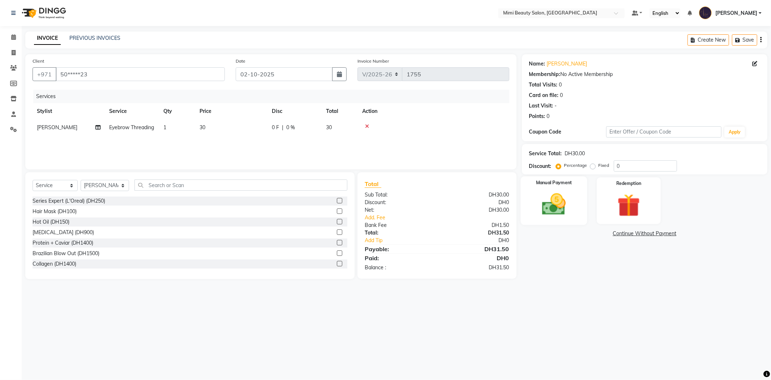
click at [548, 200] on img at bounding box center [554, 204] width 39 height 27
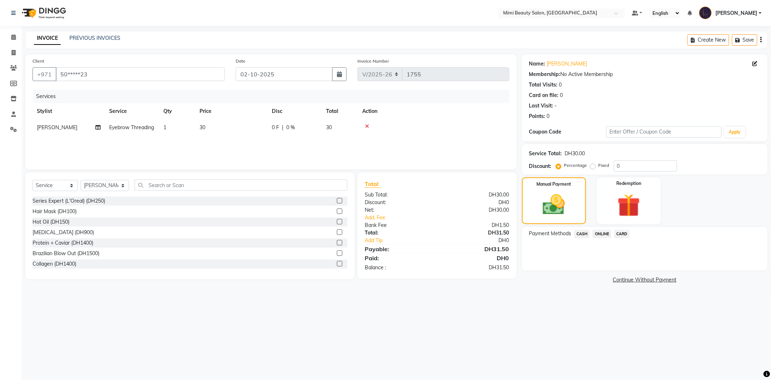
click at [625, 233] on span "CARD" at bounding box center [622, 234] width 16 height 8
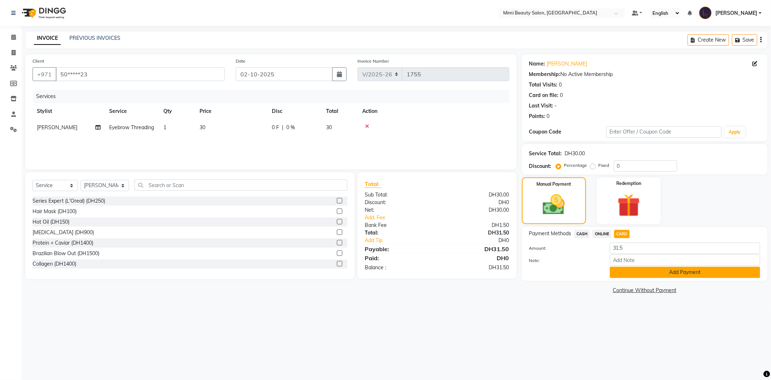
click at [629, 272] on button "Add Payment" at bounding box center [685, 271] width 150 height 11
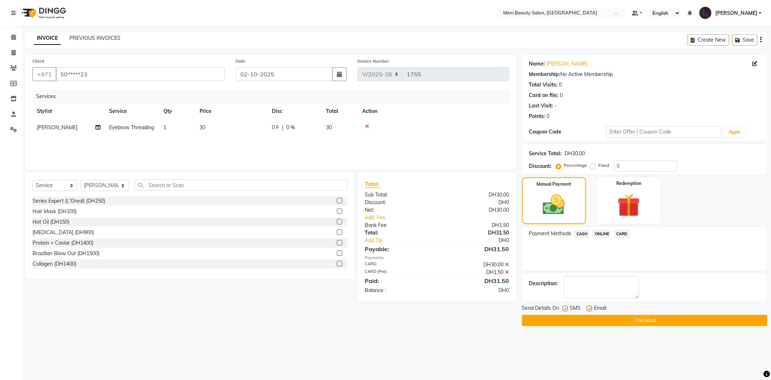
click at [620, 324] on button "Checkout" at bounding box center [644, 319] width 245 height 11
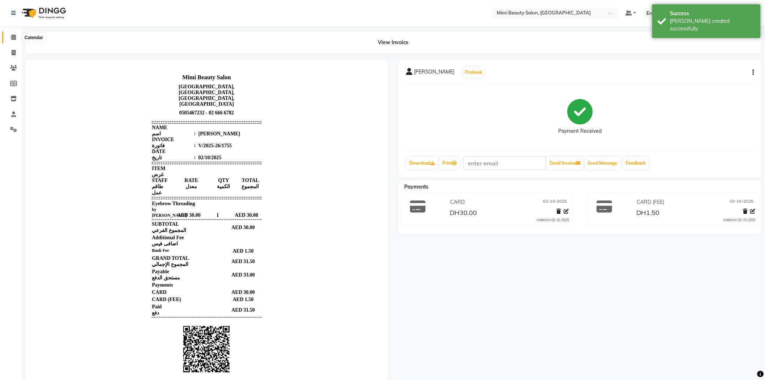
click at [12, 35] on icon at bounding box center [13, 36] width 5 height 5
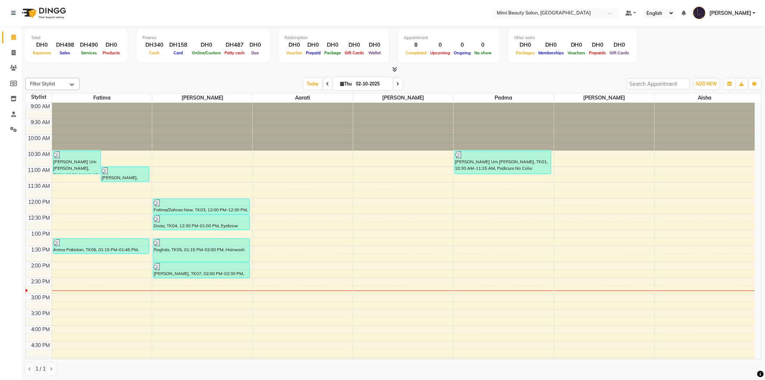
click at [191, 291] on div "9:00 AM 9:30 AM 10:00 AM 10:30 AM 11:00 AM 11:30 AM 12:00 PM 12:30 PM 1:00 PM 1…" at bounding box center [390, 341] width 729 height 477
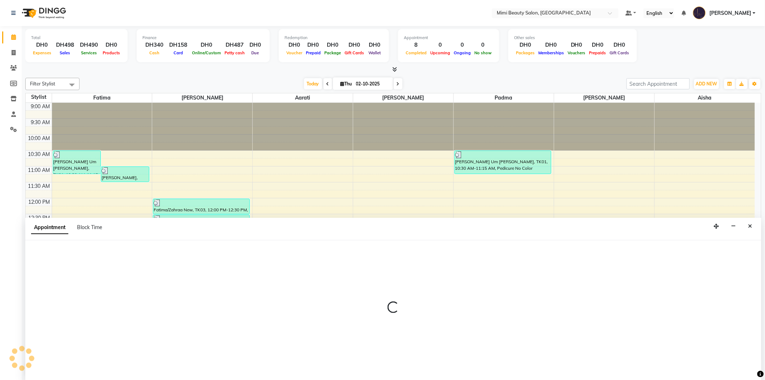
scroll to position [0, 0]
select select "52700"
select select "885"
select select "tentative"
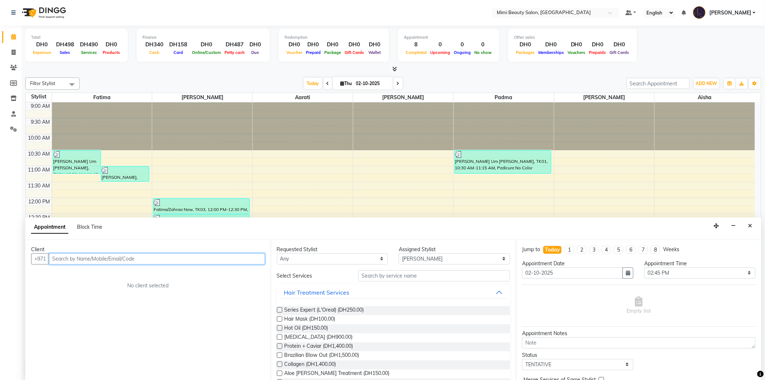
click at [177, 260] on input "text" at bounding box center [157, 258] width 216 height 11
type input "[PERSON_NAME] [PERSON_NAME]"
click at [248, 257] on span "Add Client" at bounding box center [250, 258] width 24 height 7
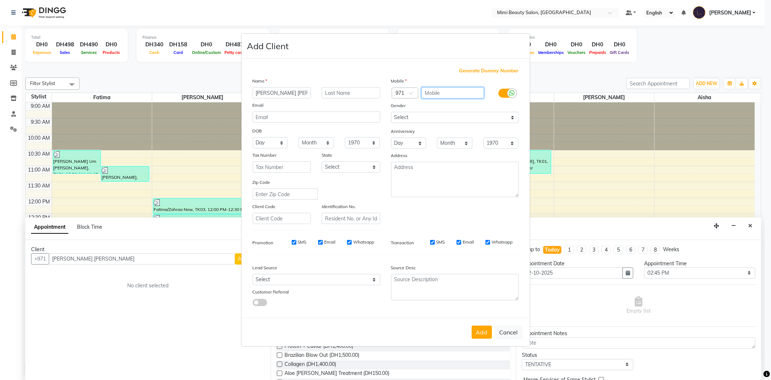
click at [431, 89] on input "text" at bounding box center [452, 92] width 63 height 11
type input "544598179"
click at [482, 330] on button "Add" at bounding box center [482, 331] width 20 height 13
type input "54*****79"
select select
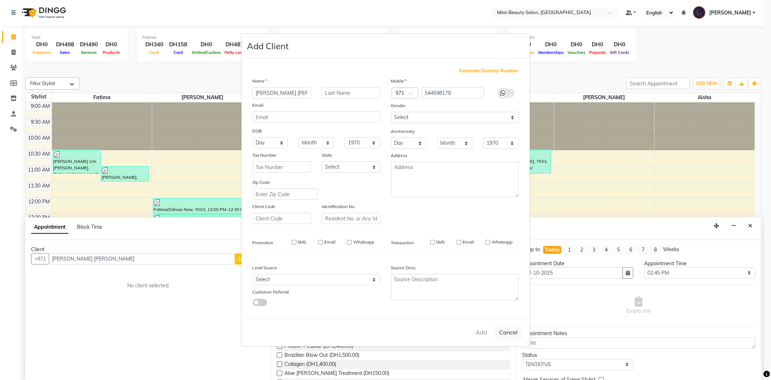
select select
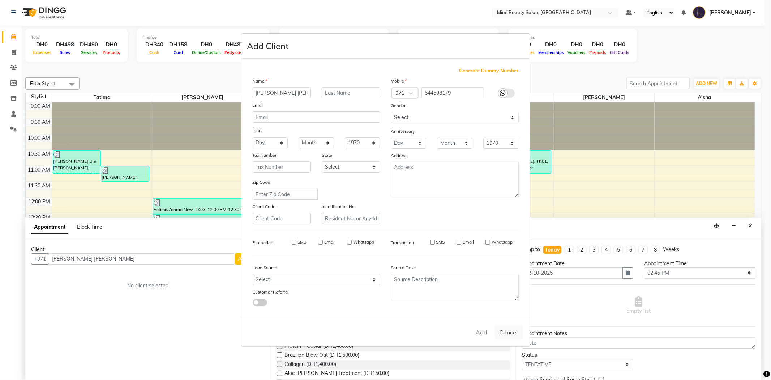
select select
checkbox input "false"
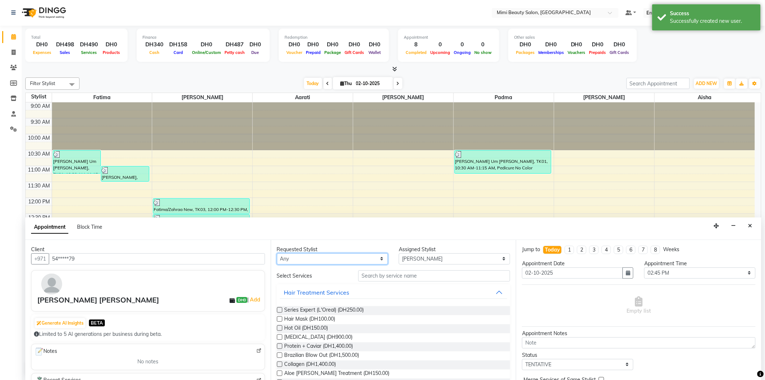
click at [333, 258] on select "Any [PERSON_NAME] [PERSON_NAME] [PERSON_NAME] [PERSON_NAME] Padma" at bounding box center [332, 258] width 111 height 11
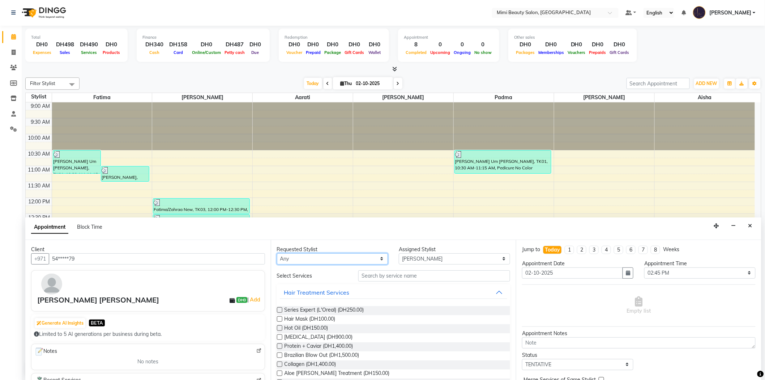
select select "52700"
click at [277, 253] on select "Any [PERSON_NAME] [PERSON_NAME] [PERSON_NAME] [PERSON_NAME] Padma" at bounding box center [332, 258] width 111 height 11
click at [375, 275] on input "text" at bounding box center [434, 275] width 152 height 11
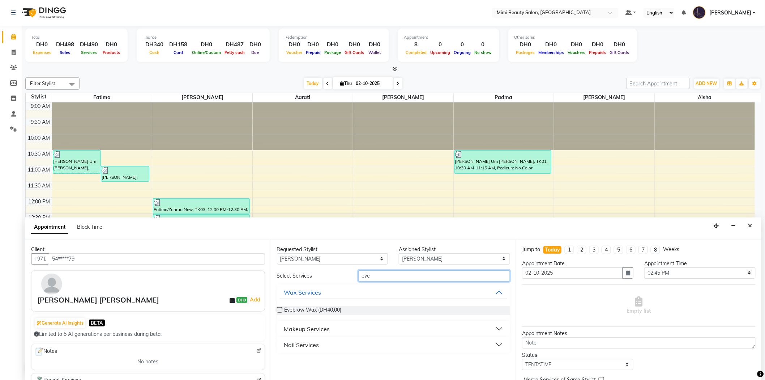
type input "eye"
click at [327, 330] on div "Makeup Services" at bounding box center [307, 328] width 46 height 9
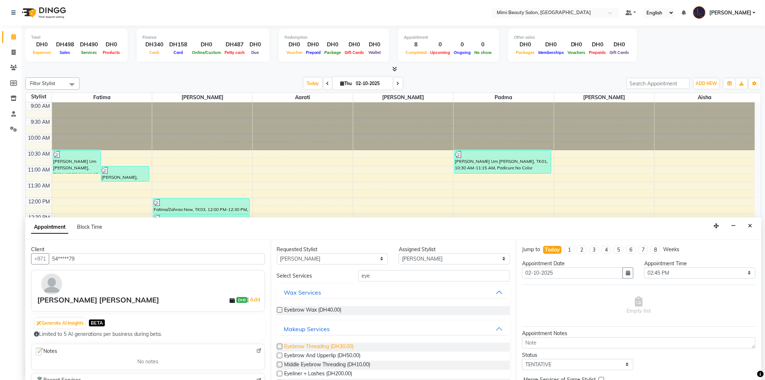
click at [330, 346] on span "Eyebrow Threading (DH30.00)" at bounding box center [318, 346] width 69 height 9
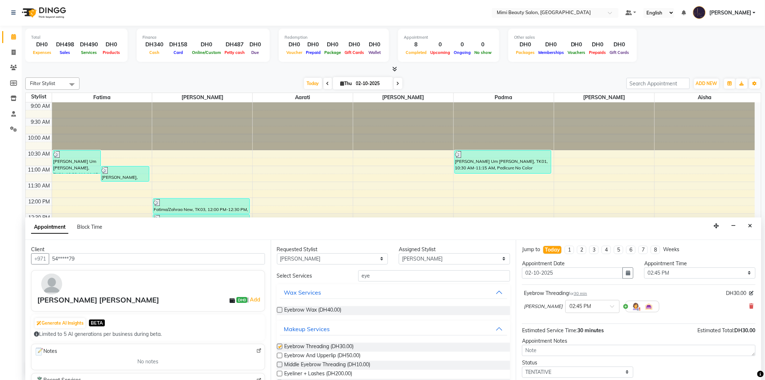
checkbox input "false"
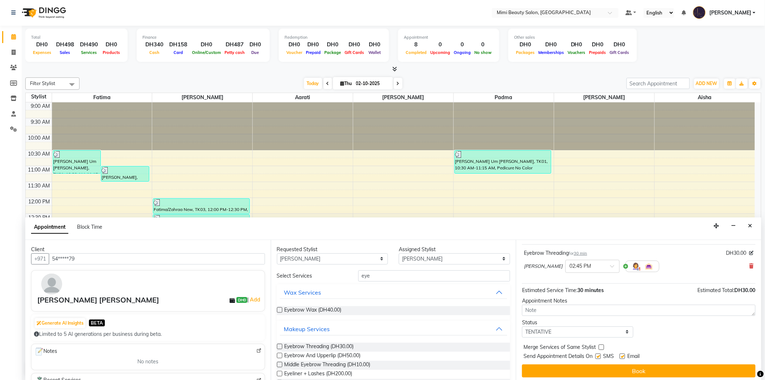
scroll to position [43, 0]
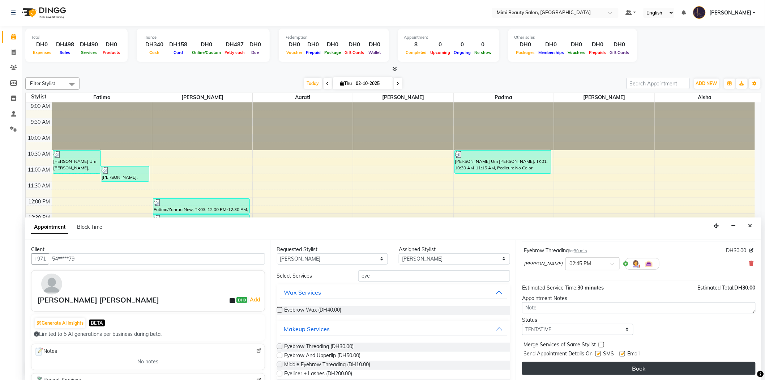
click at [631, 365] on button "Book" at bounding box center [639, 367] width 234 height 13
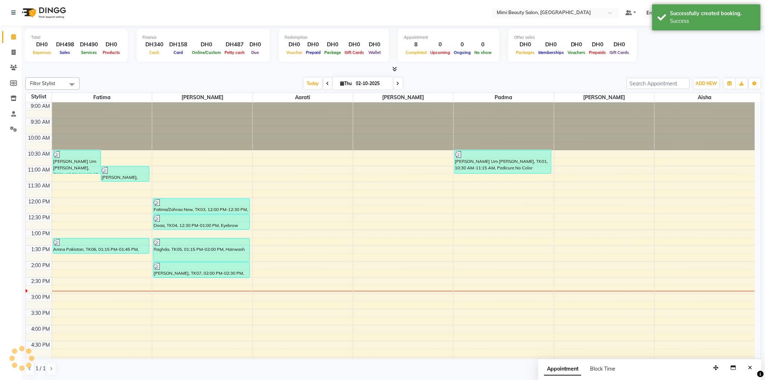
scroll to position [0, 0]
click at [205, 292] on div at bounding box center [201, 291] width 95 height 9
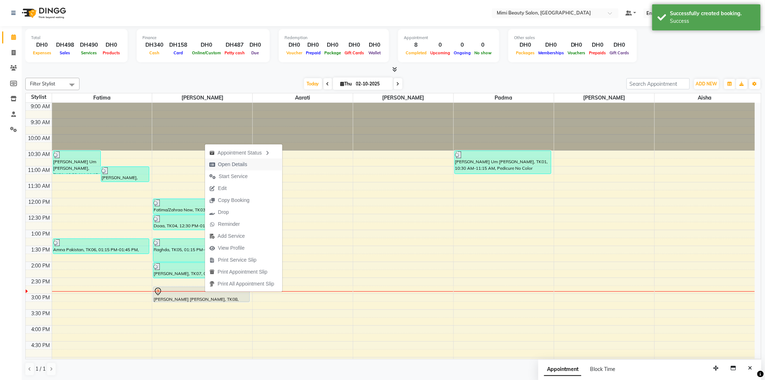
click at [237, 163] on span "Open Details" at bounding box center [232, 165] width 29 height 8
select select "7"
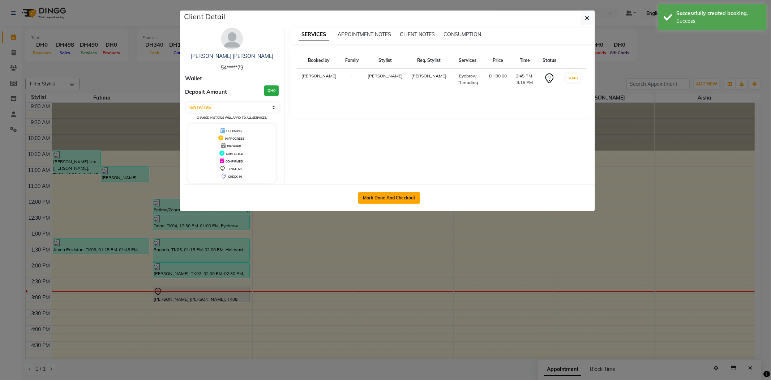
click at [384, 200] on button "Mark Done And Checkout" at bounding box center [389, 198] width 62 height 12
select select "service"
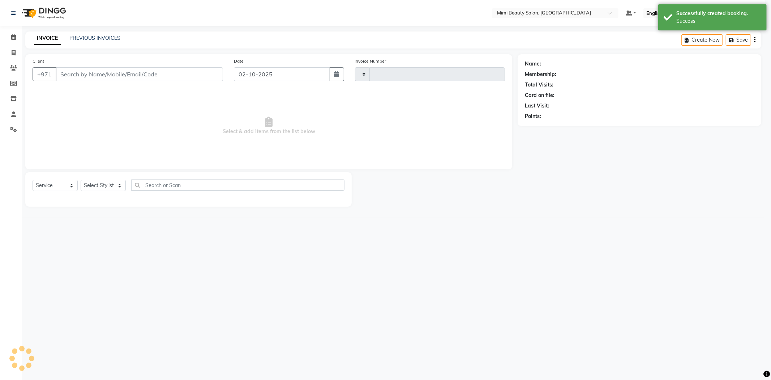
type input "1756"
select select "6756"
type input "54*****79"
select select "52700"
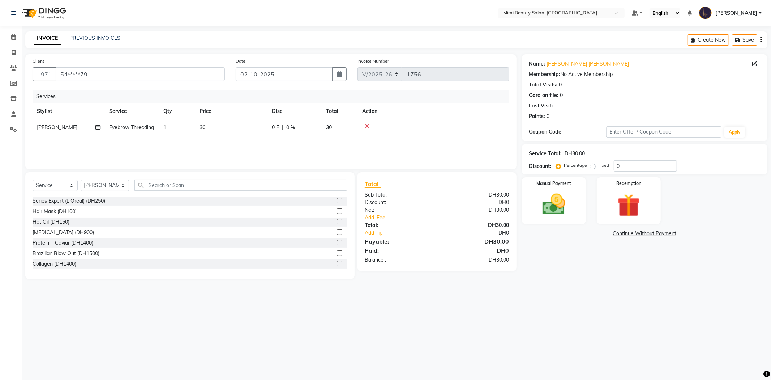
click at [377, 221] on div "Total:" at bounding box center [398, 225] width 78 height 8
click at [377, 217] on link "Add. Fee" at bounding box center [436, 218] width 155 height 8
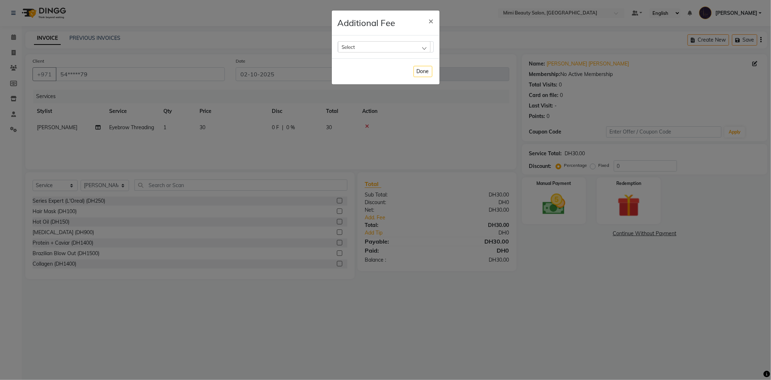
click at [369, 46] on div "Select" at bounding box center [384, 46] width 93 height 11
click at [351, 91] on label "Bank Fee" at bounding box center [355, 93] width 27 height 7
checkbox input "true"
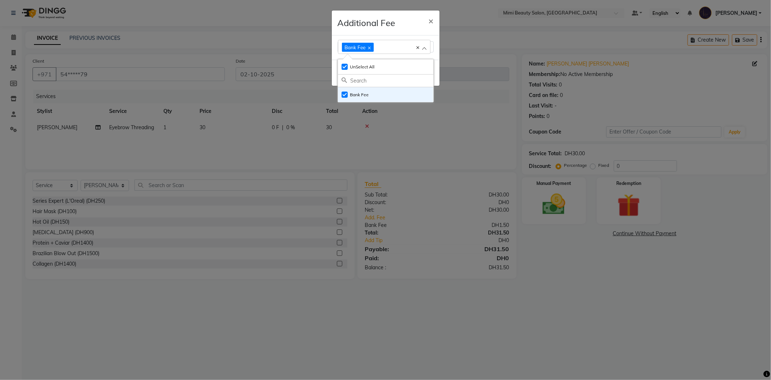
click at [399, 27] on div "Additional Fee ×" at bounding box center [386, 22] width 108 height 25
click at [420, 73] on button "Done" at bounding box center [423, 72] width 19 height 11
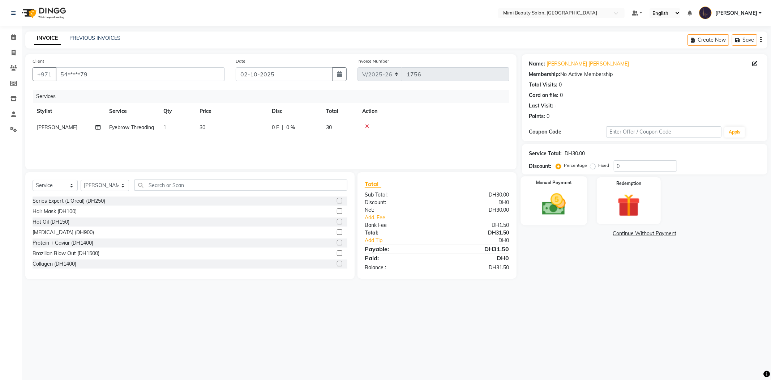
click at [557, 198] on img at bounding box center [554, 204] width 39 height 27
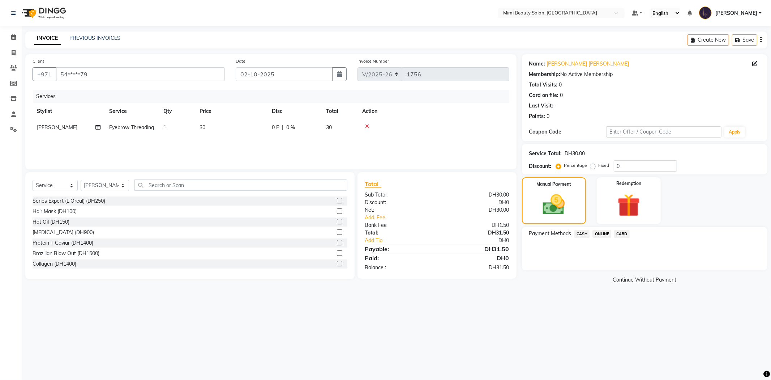
click at [624, 235] on span "CARD" at bounding box center [622, 234] width 16 height 8
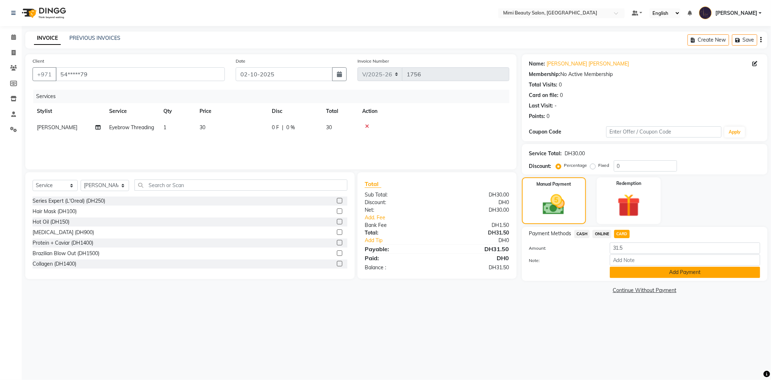
click at [630, 271] on button "Add Payment" at bounding box center [685, 271] width 150 height 11
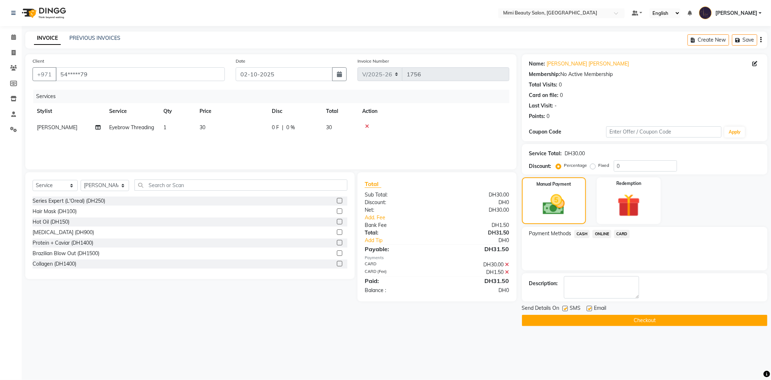
click at [622, 321] on button "Checkout" at bounding box center [644, 319] width 245 height 11
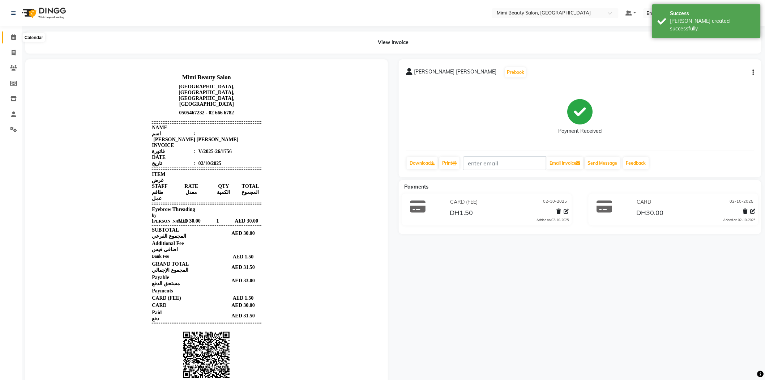
click at [14, 37] on icon at bounding box center [13, 36] width 5 height 5
